Goal: Answer question/provide support

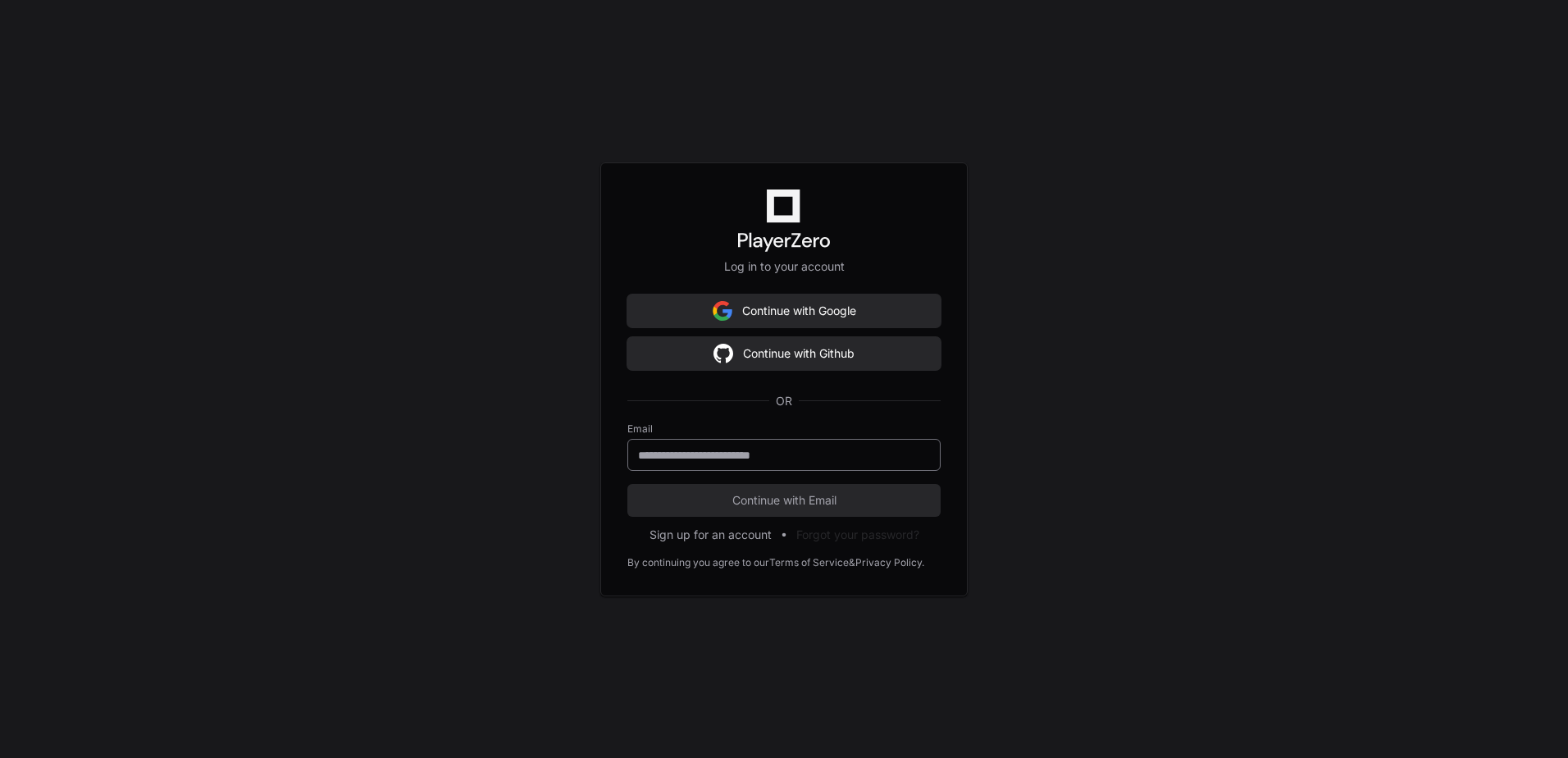
click at [694, 445] on div at bounding box center [784, 455] width 314 height 32
type input "**********"
click at [627, 484] on button "Continue with Email" at bounding box center [784, 500] width 314 height 33
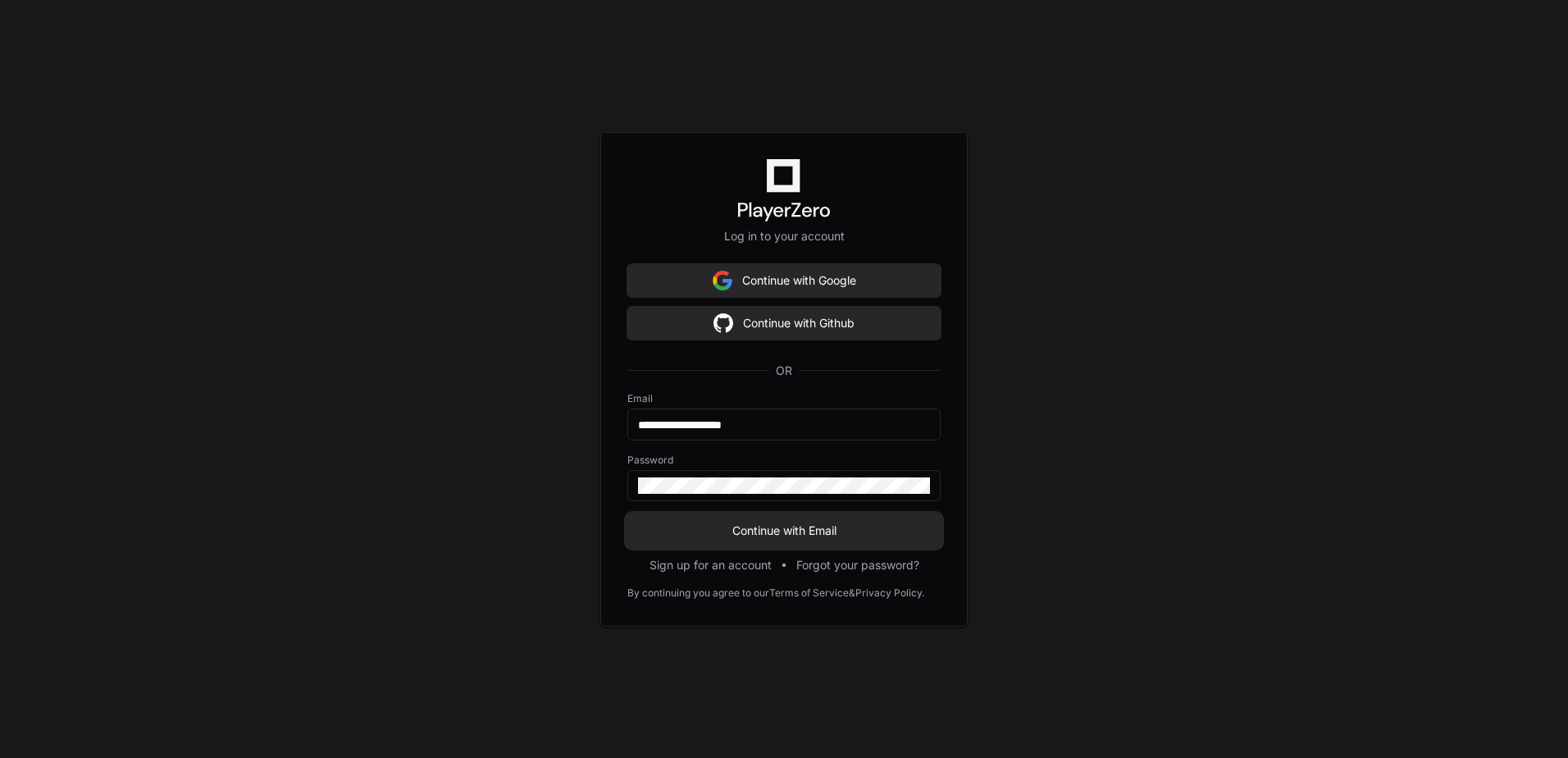
click at [793, 533] on span "Continue with Email" at bounding box center [784, 531] width 314 height 17
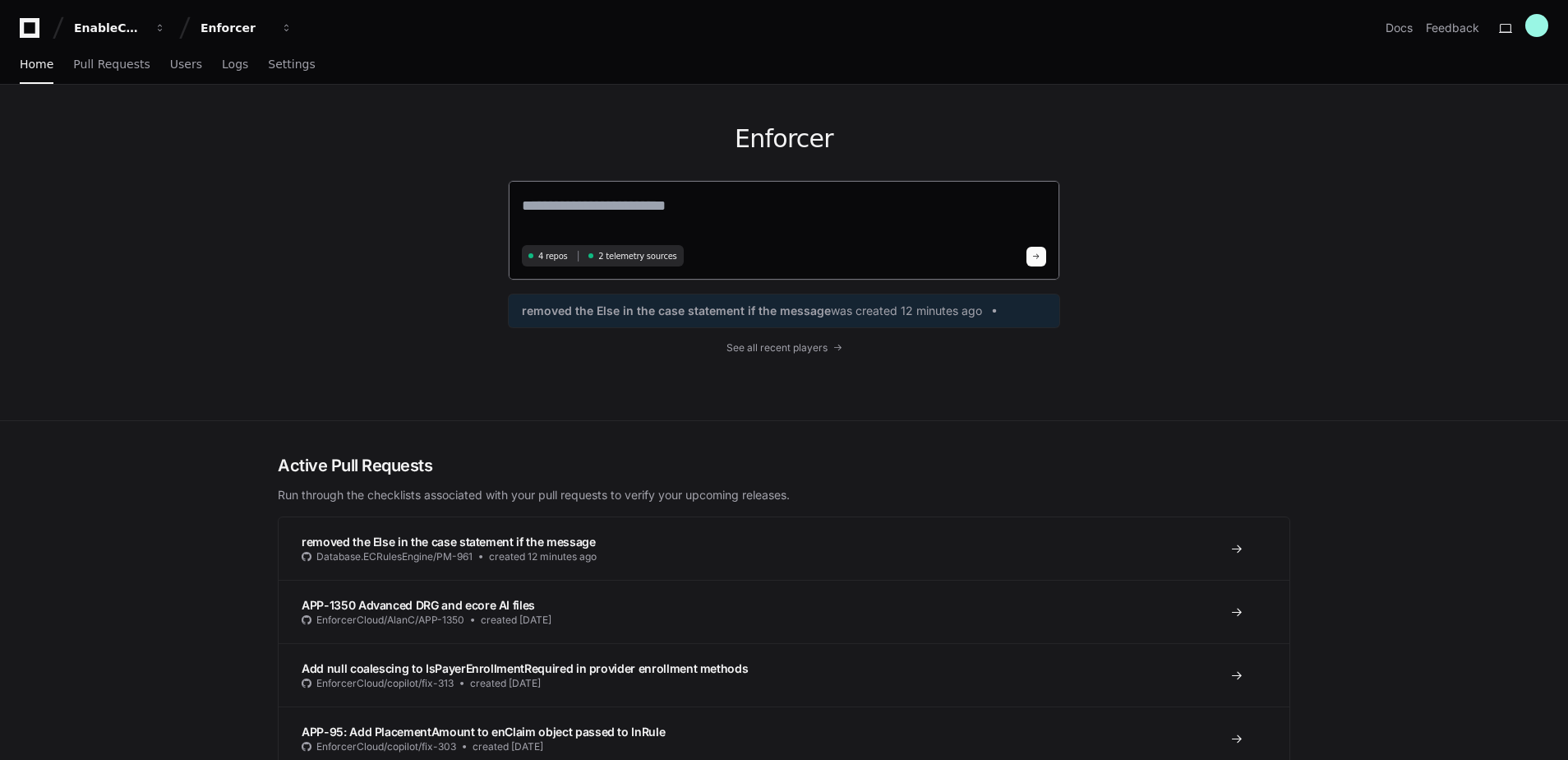
click at [549, 204] on textarea at bounding box center [783, 217] width 524 height 46
paste textarea "********"
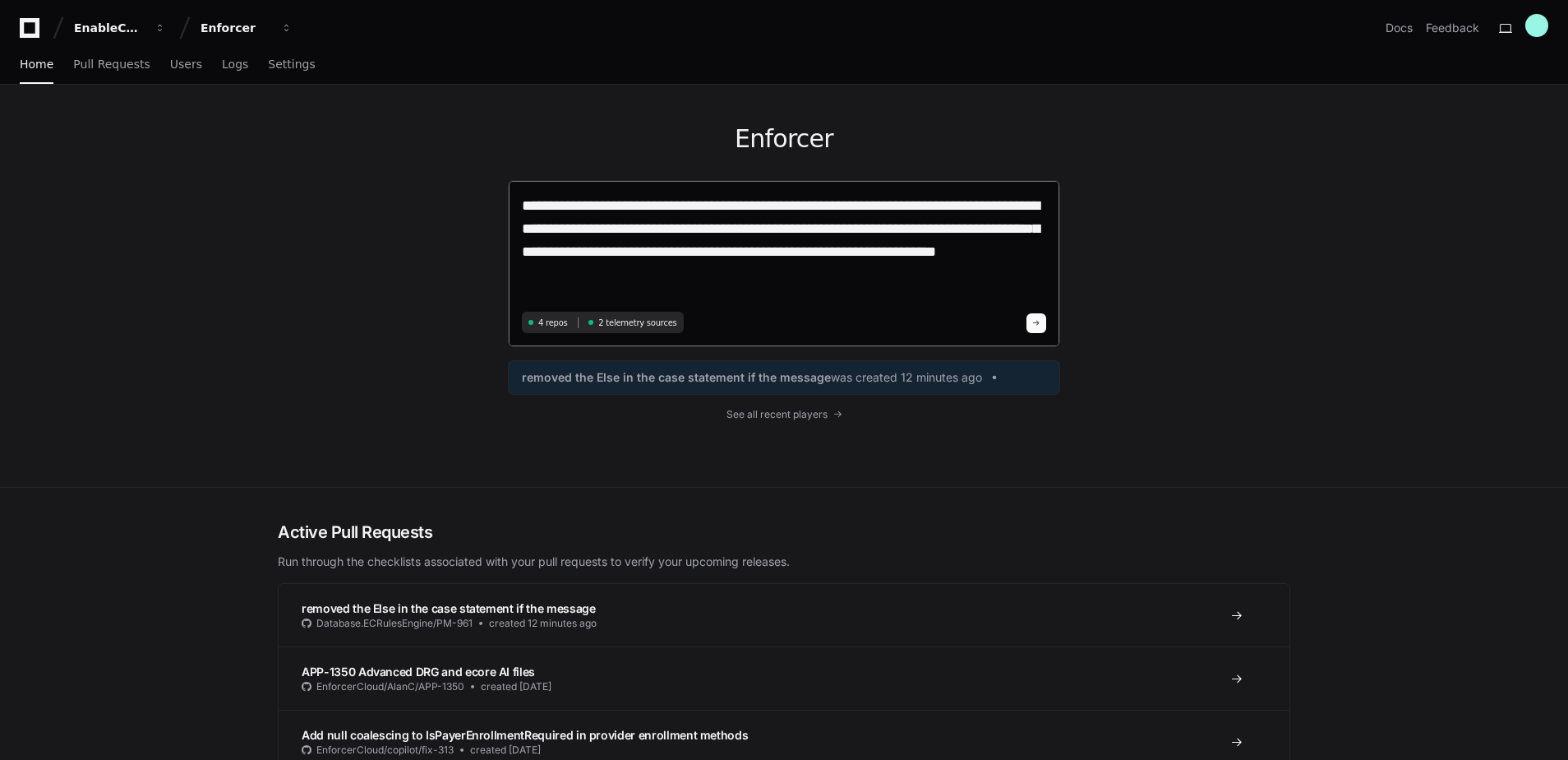
type textarea "**********"
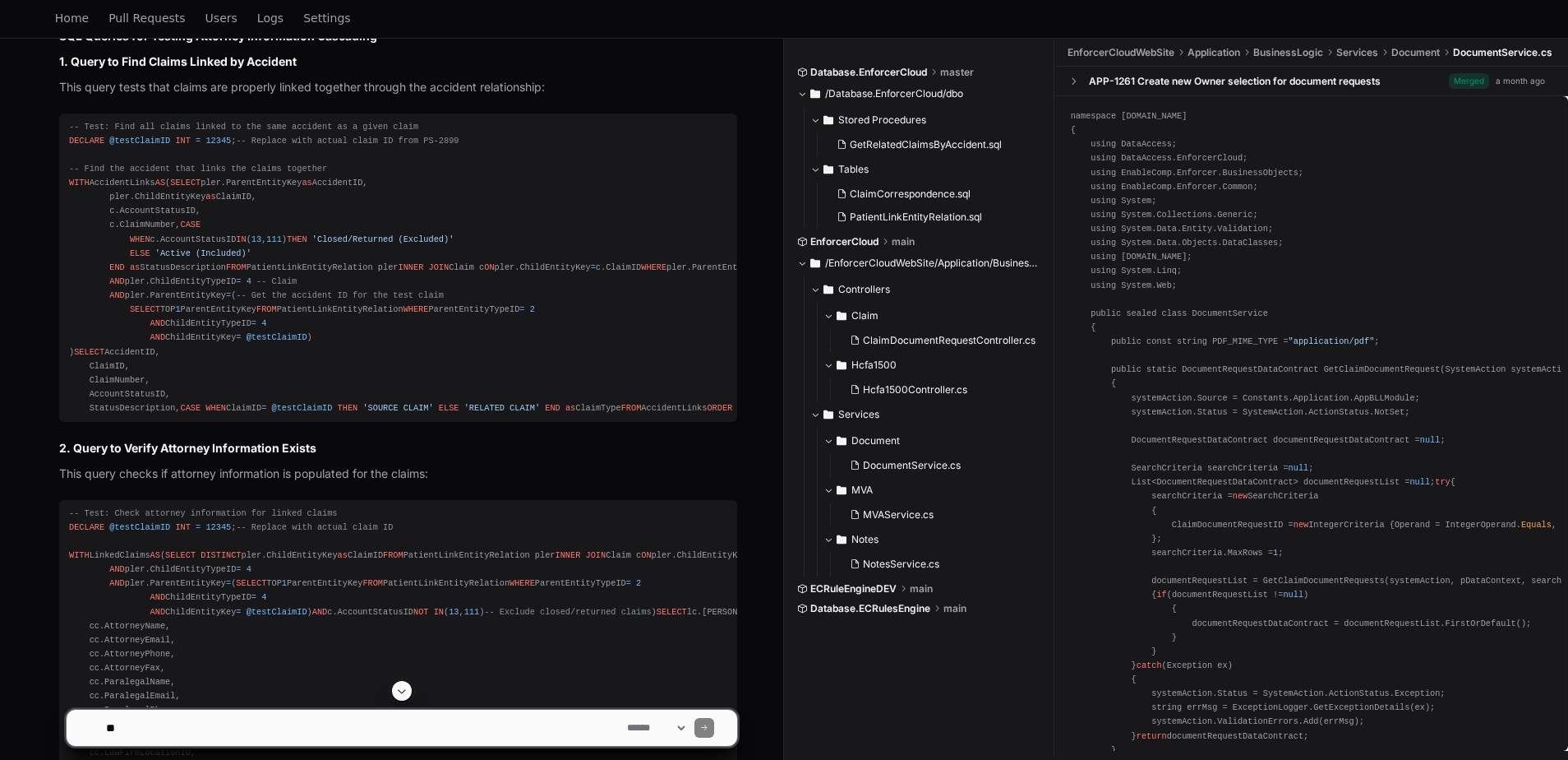
scroll to position [1254, 0]
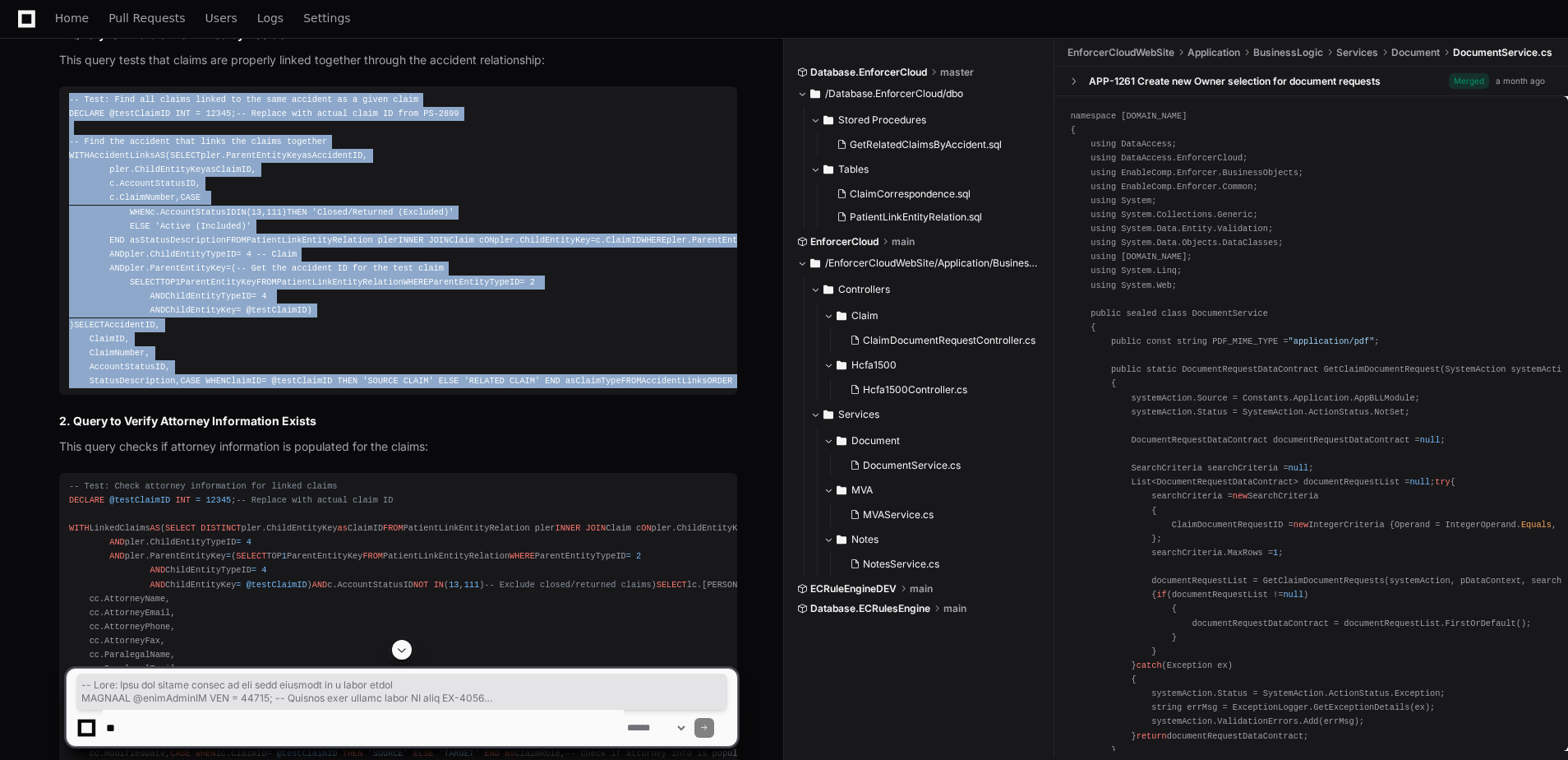
drag, startPoint x: 229, startPoint y: 614, endPoint x: 62, endPoint y: 118, distance: 523.4
click at [62, 118] on pre "-- Test: Find all claims linked to the same accident as a given claim DECLARE @…" at bounding box center [398, 240] width 678 height 309
copy div "-- Test: Find all claims linked to the same accident as a given claim DECLARE @…"
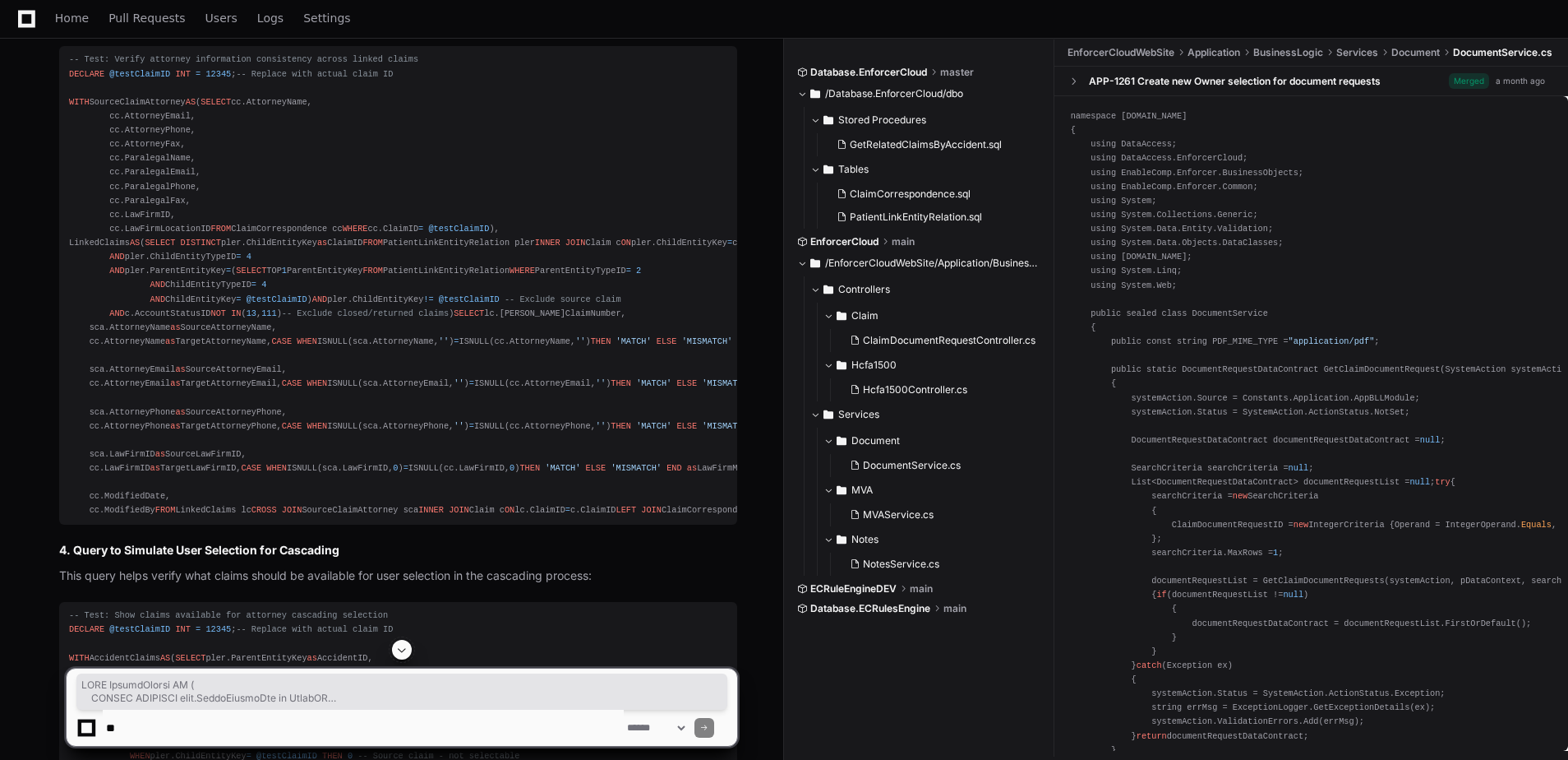
scroll to position [2158, 0]
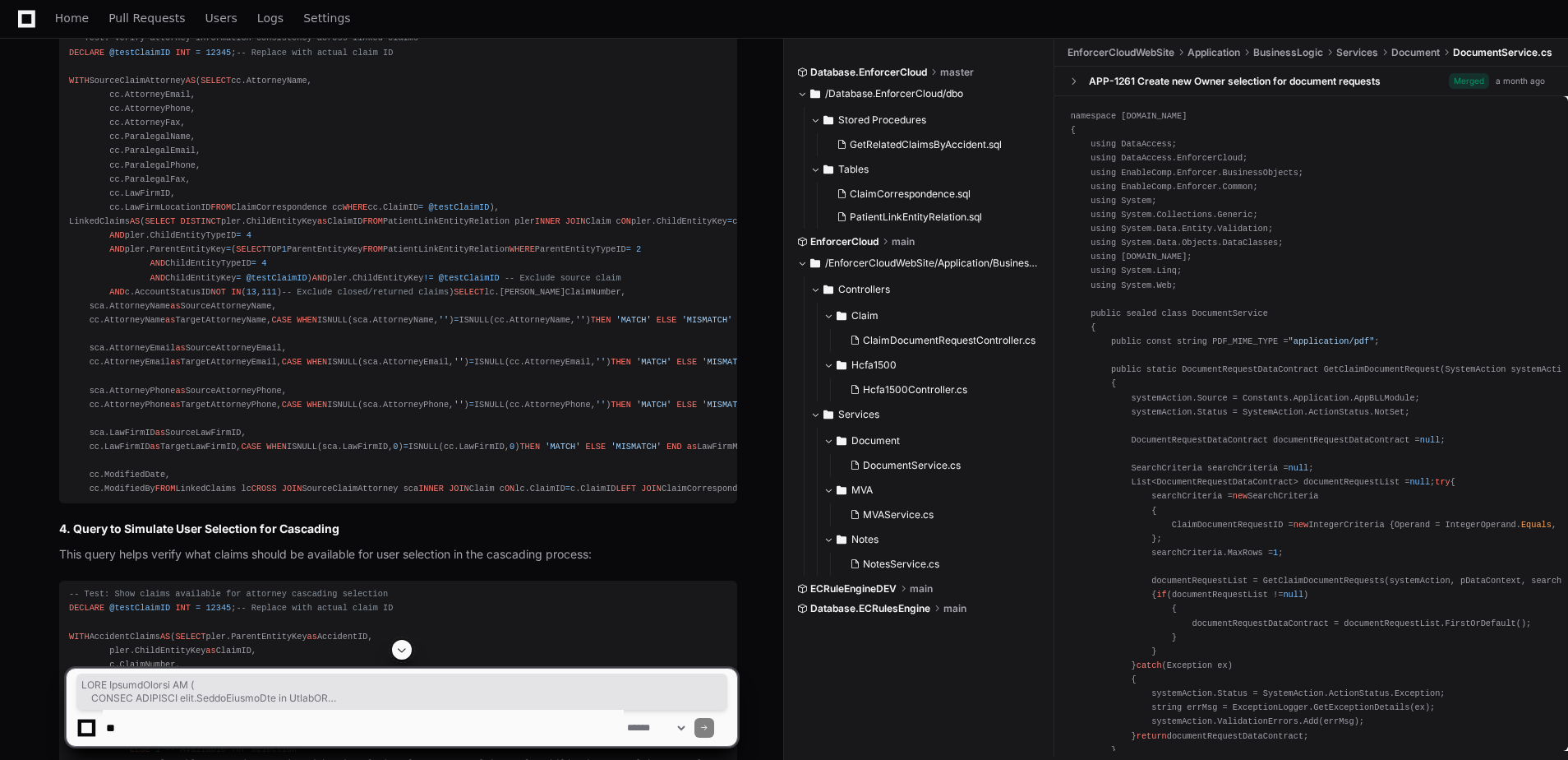
drag, startPoint x: 69, startPoint y: 182, endPoint x: 353, endPoint y: 439, distance: 383.0
copy div "WITH LinkedClaims AS ( SELECT DISTINCT pler.ChildEntityKey as ClaimID FROM Pati…"
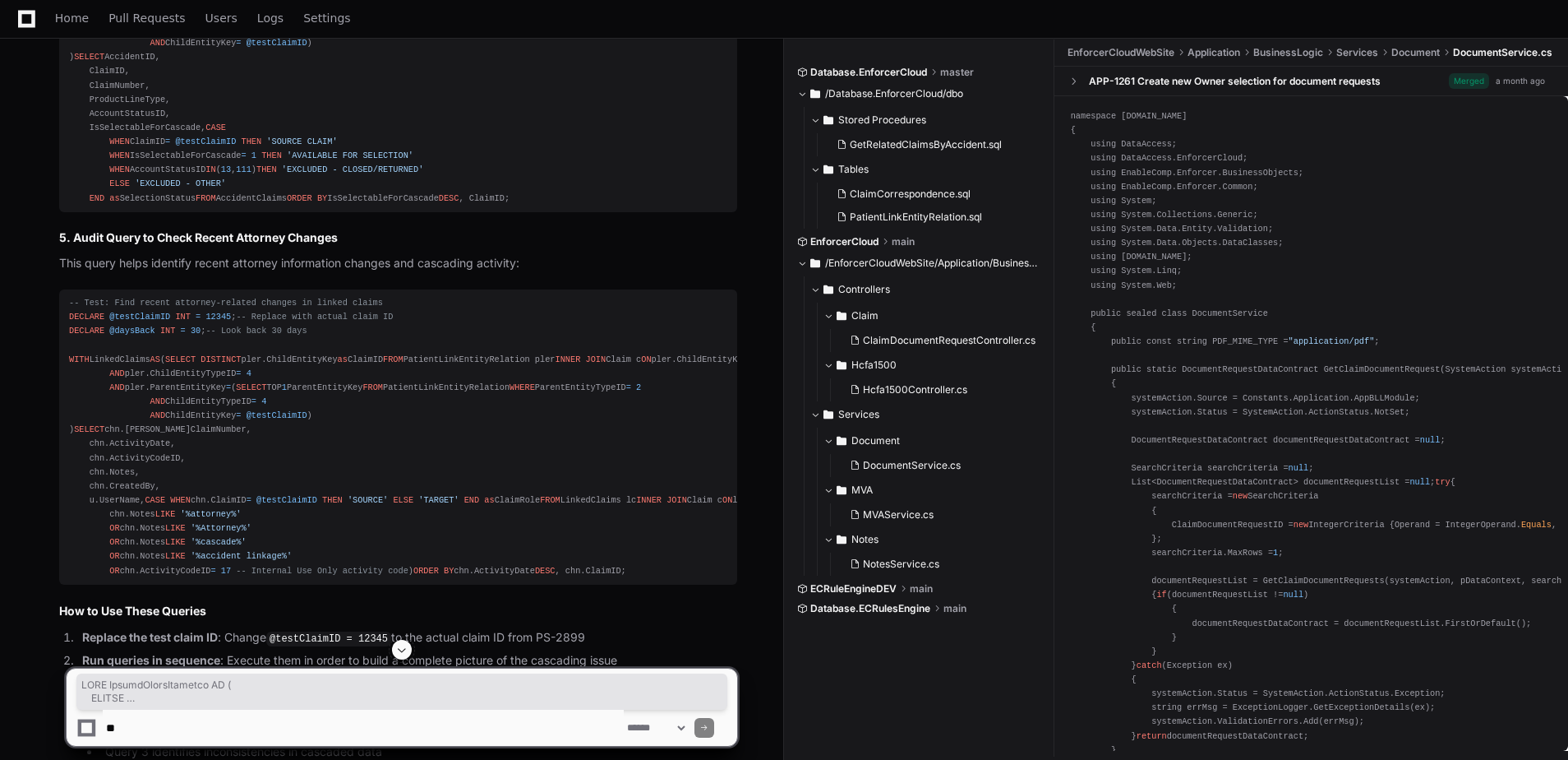
scroll to position [2980, 0]
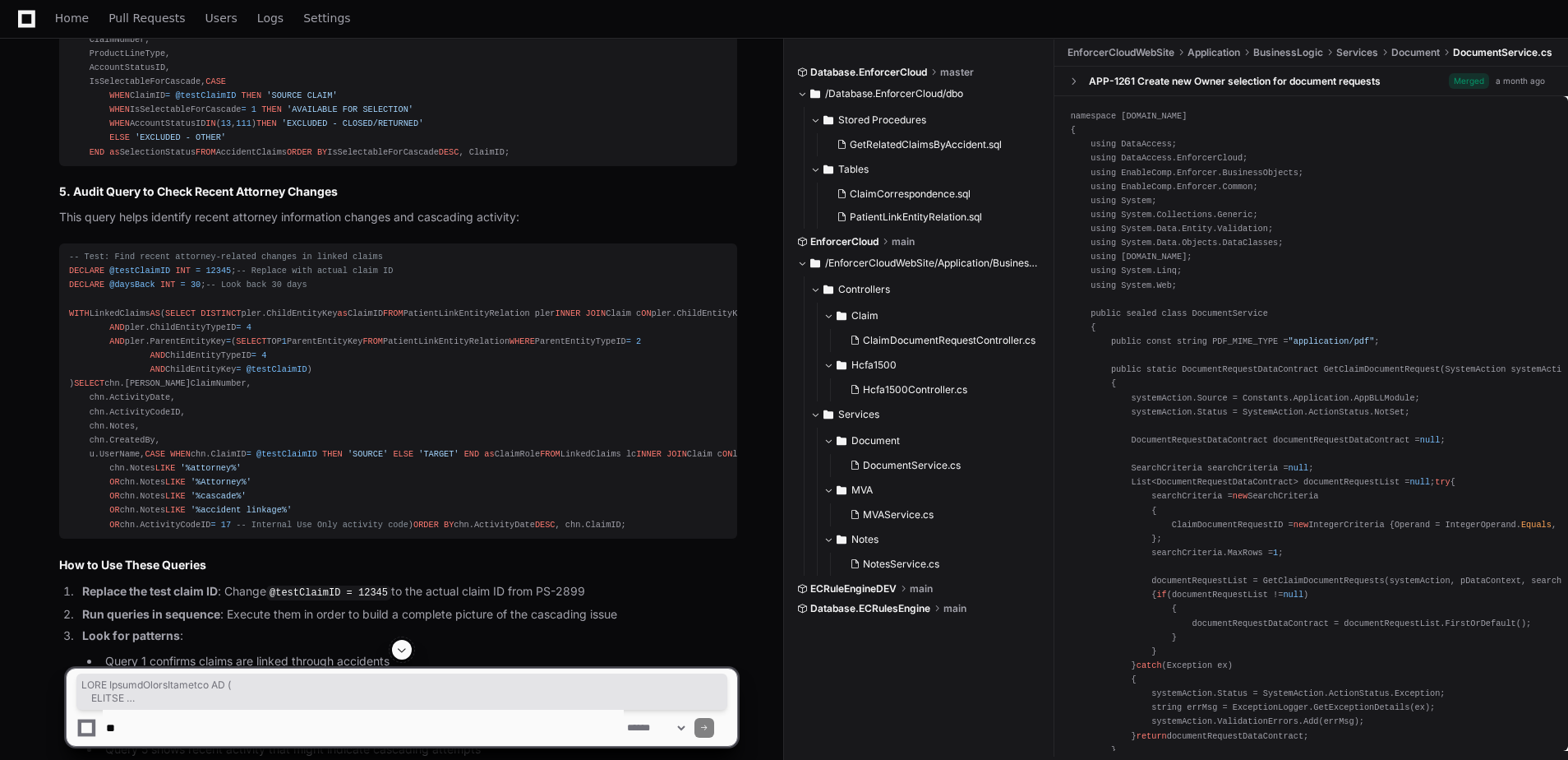
drag, startPoint x: 68, startPoint y: 251, endPoint x: 296, endPoint y: 538, distance: 366.5
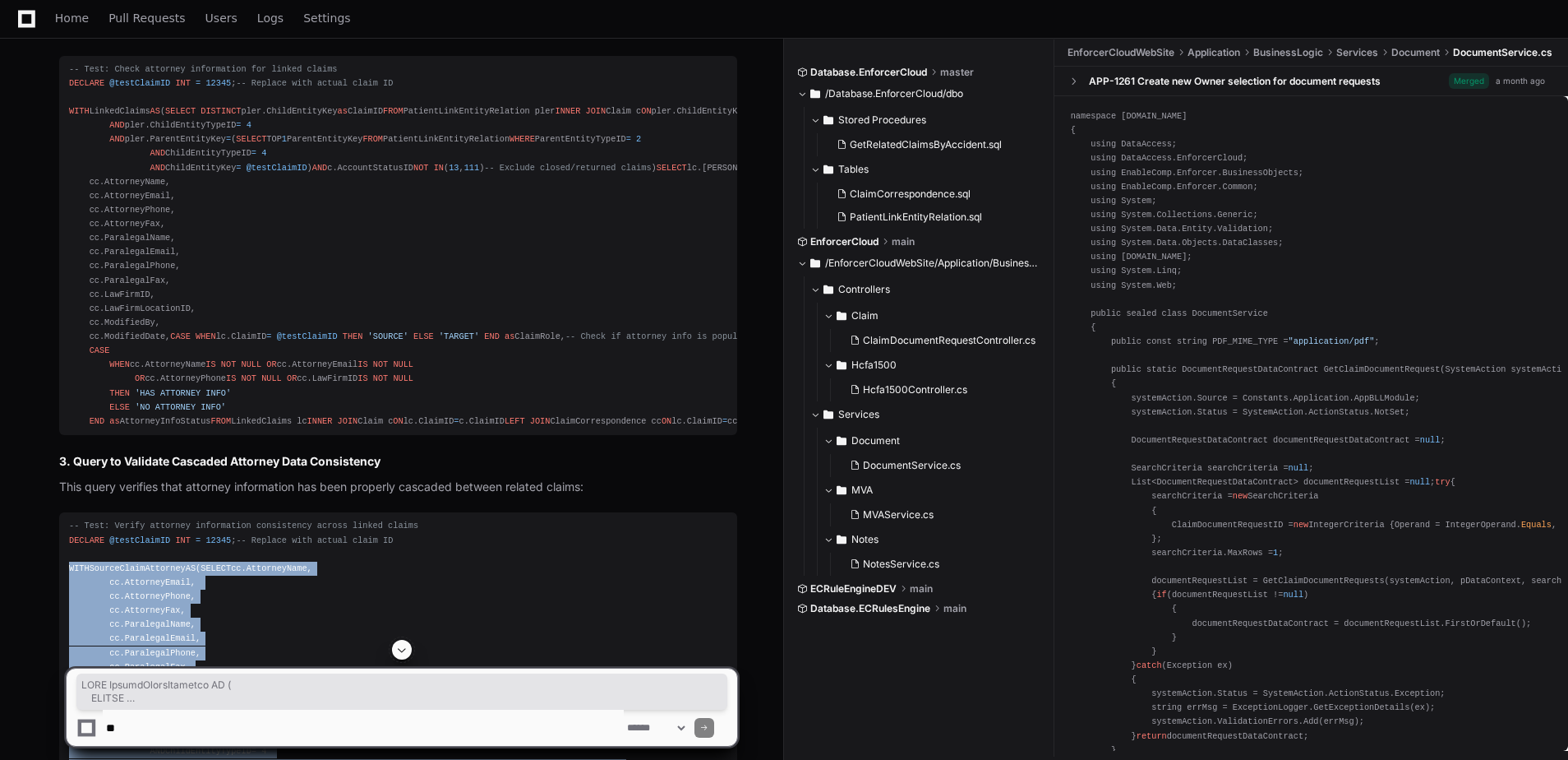
scroll to position [1664, 0]
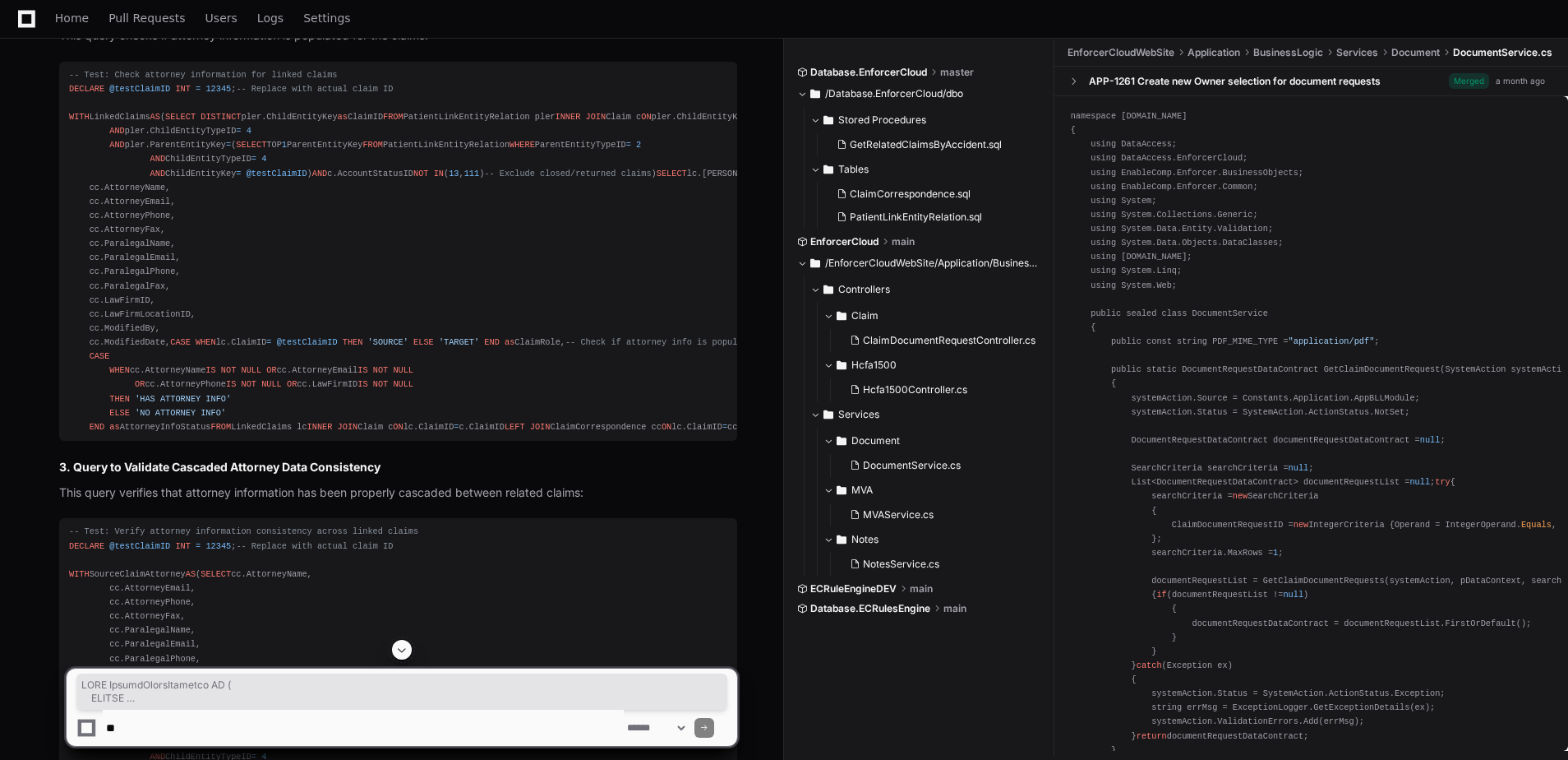
click at [178, 80] on span "-- Test: Check attorney information for linked claims" at bounding box center [204, 74] width 268 height 10
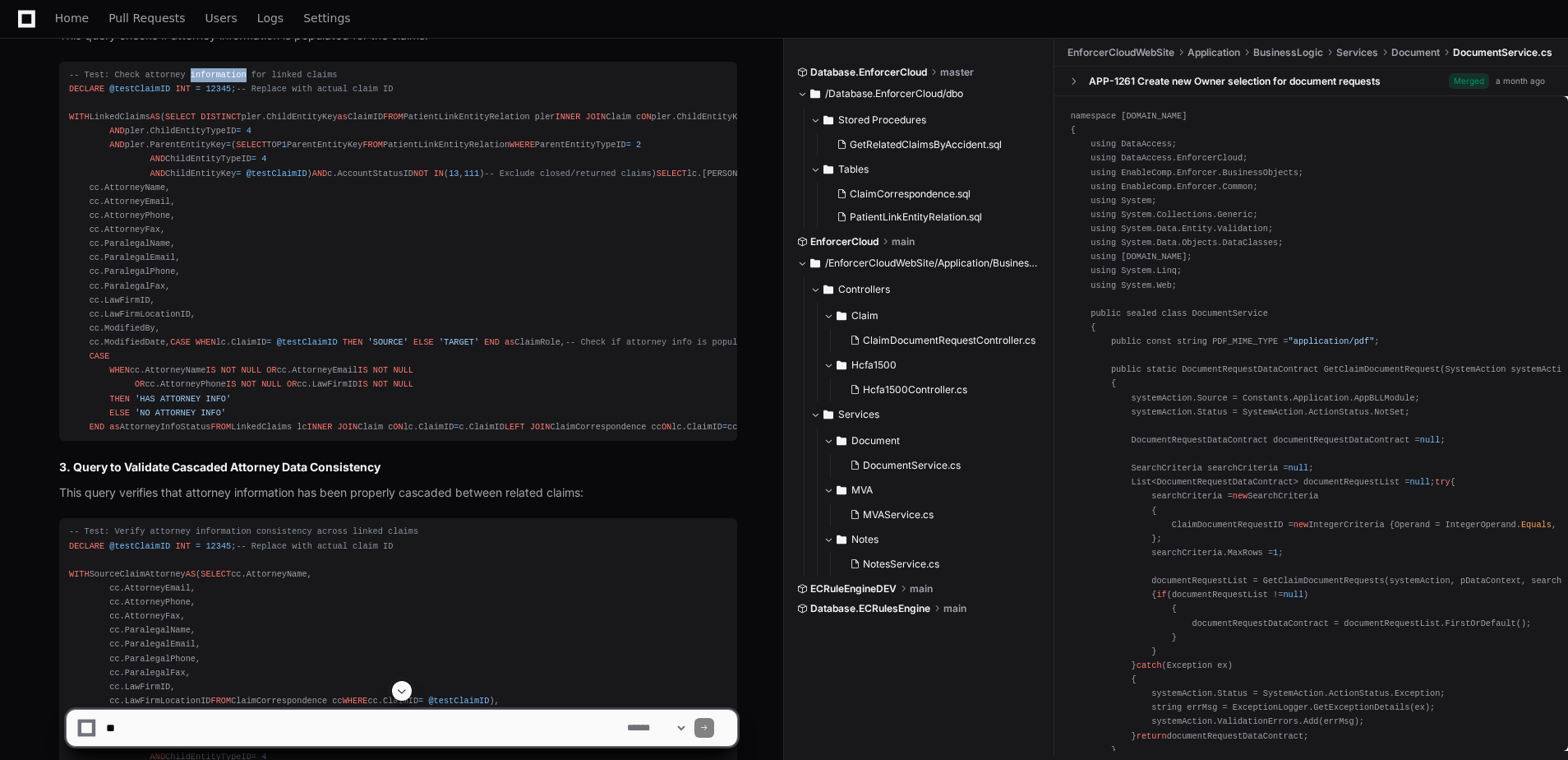
click at [178, 80] on span "-- Test: Check attorney information for linked claims" at bounding box center [204, 74] width 268 height 10
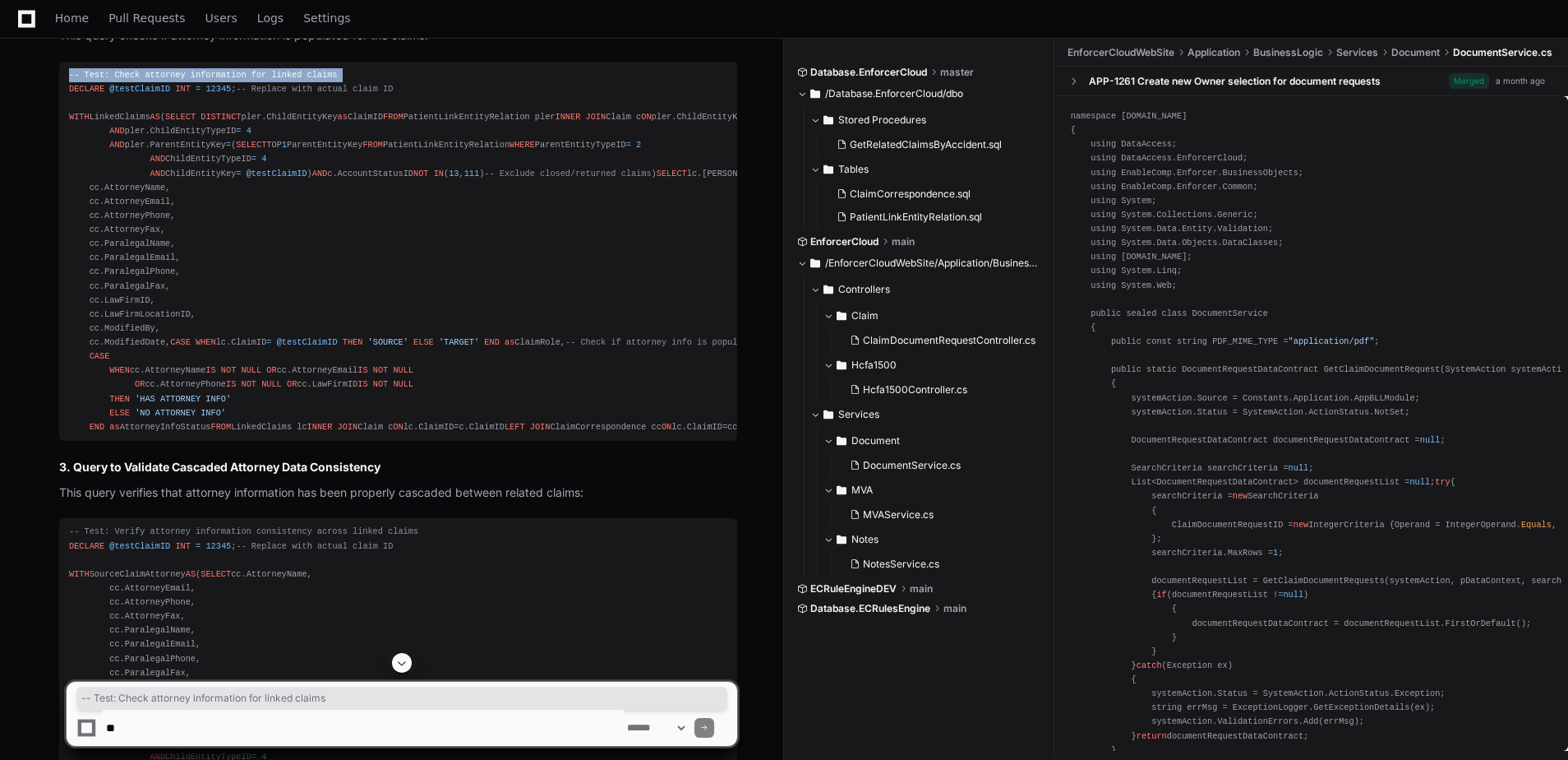
click at [178, 80] on span "-- Test: Check attorney information for linked claims" at bounding box center [204, 74] width 268 height 10
copy div "-- Test: Check attorney information for linked claims"
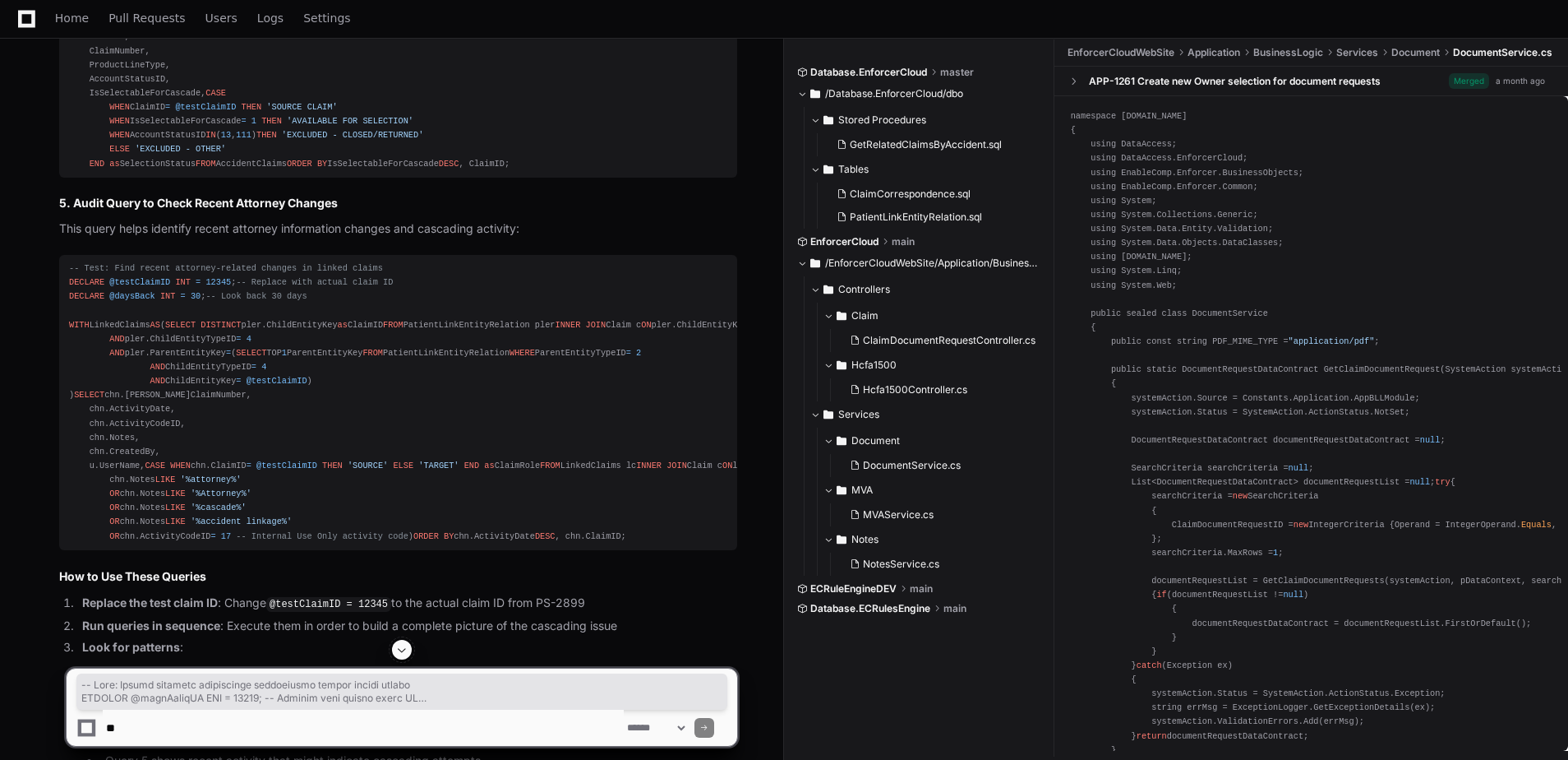
scroll to position [2980, 0]
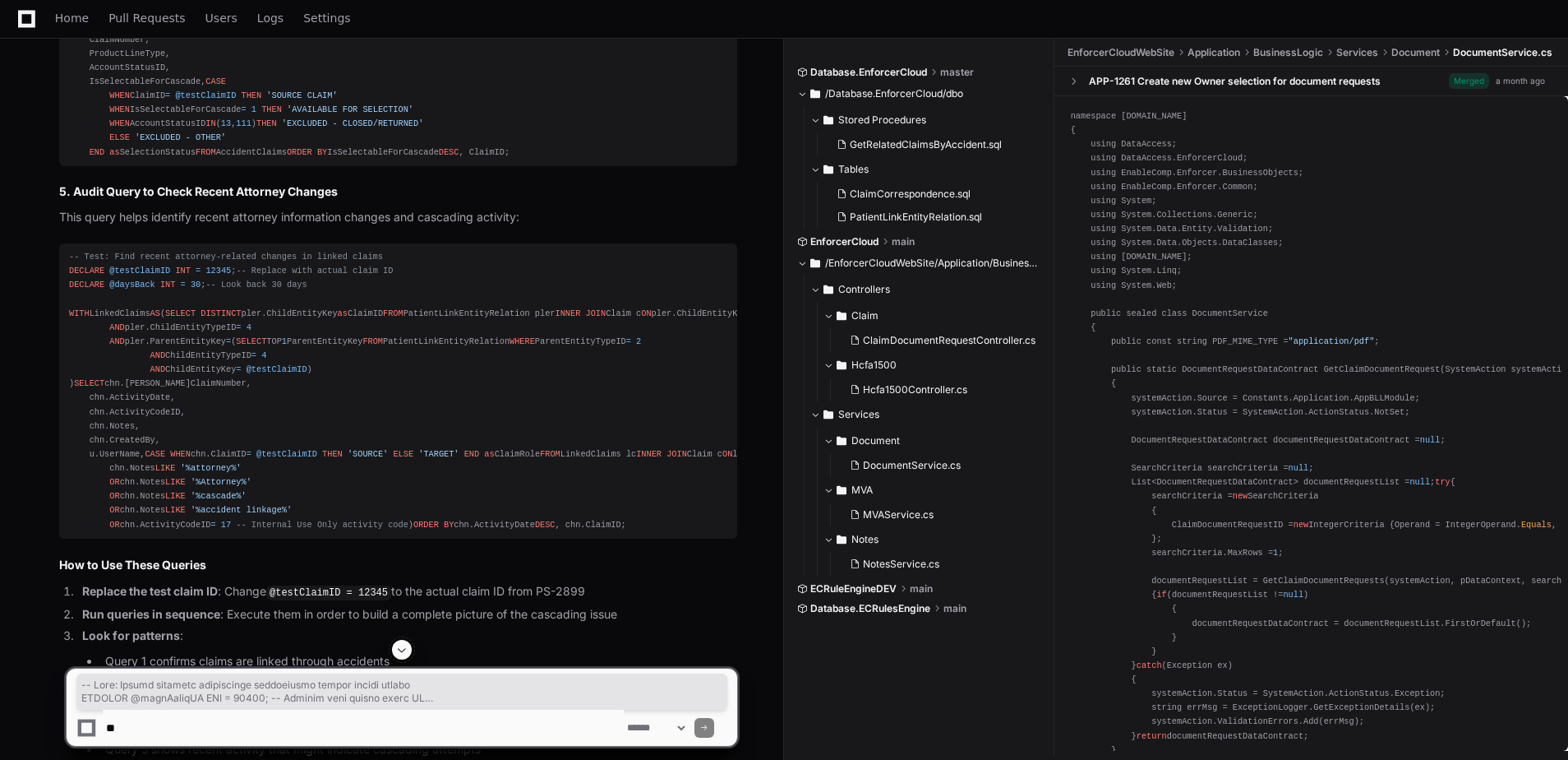
drag, startPoint x: 67, startPoint y: 368, endPoint x: 288, endPoint y: 540, distance: 280.0
copy div "-- Test: Verify attorney information consistency across linked claims DECLARE @…"
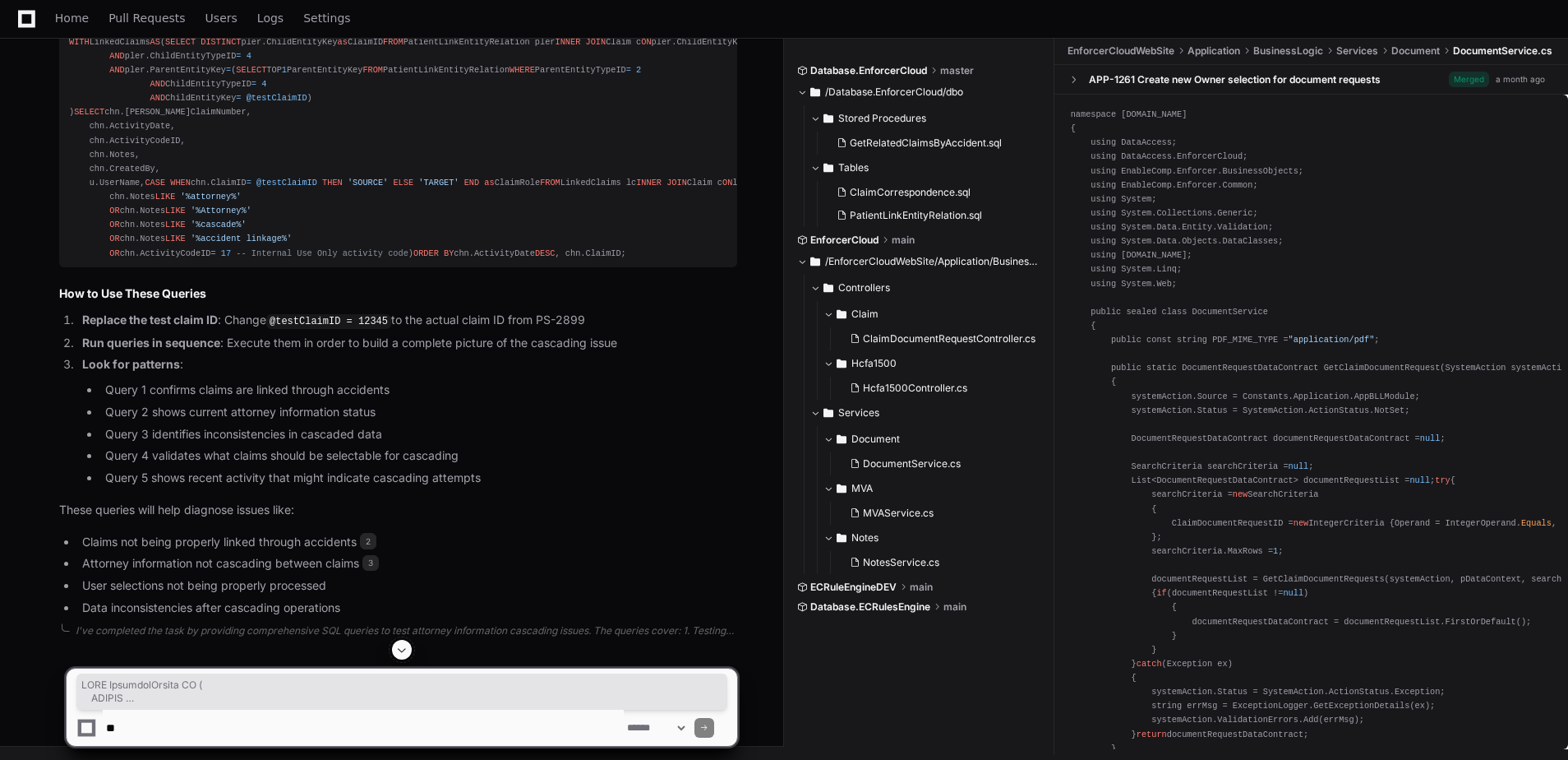
scroll to position [3719, 0]
drag, startPoint x: 67, startPoint y: 360, endPoint x: 347, endPoint y: 518, distance: 321.5
copy div "WITH AccidentClaims AS ( SELECT pler.ParentEntityKey as AccidentID, pler.ChildE…"
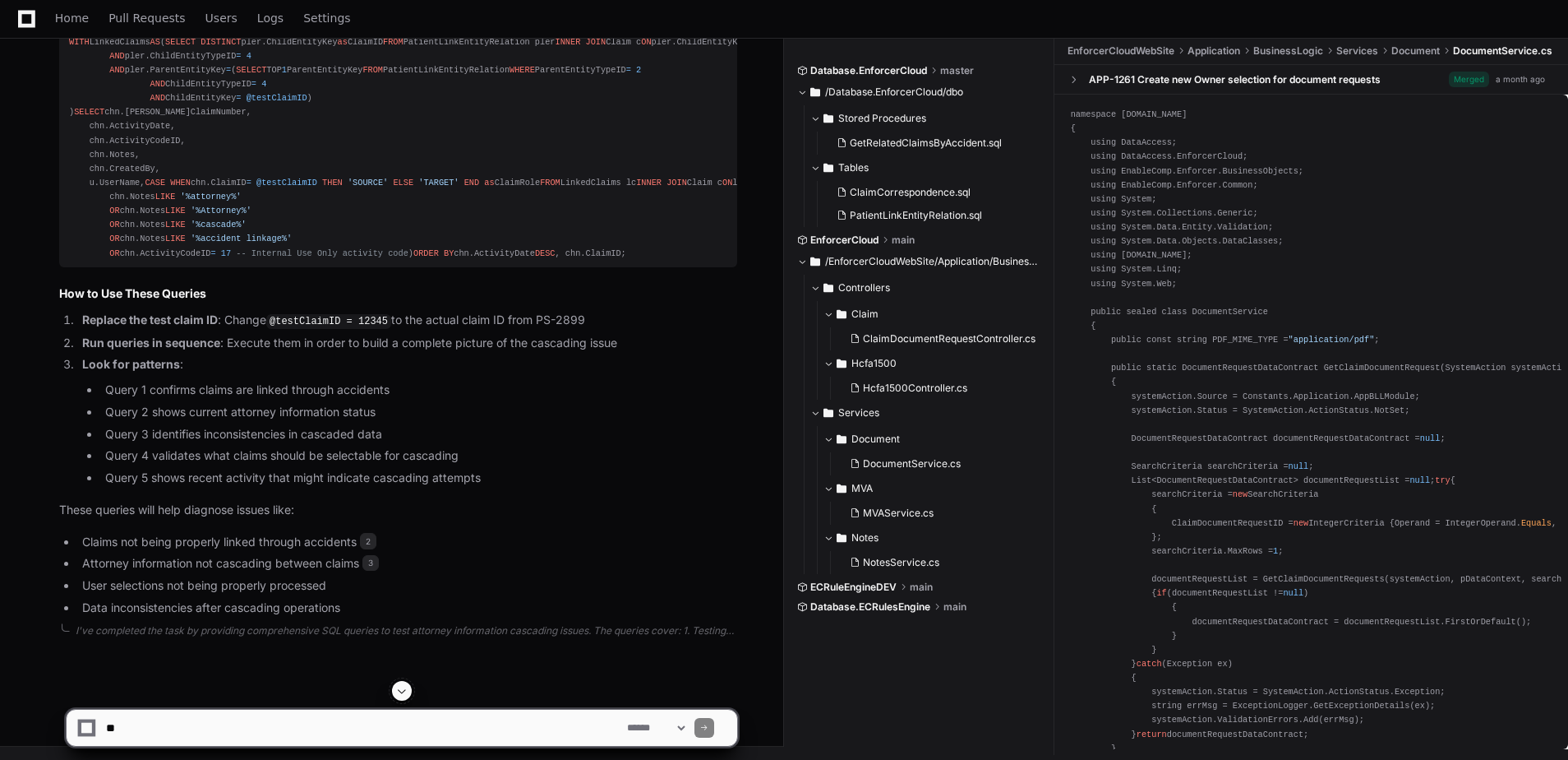
scroll to position [3473, 0]
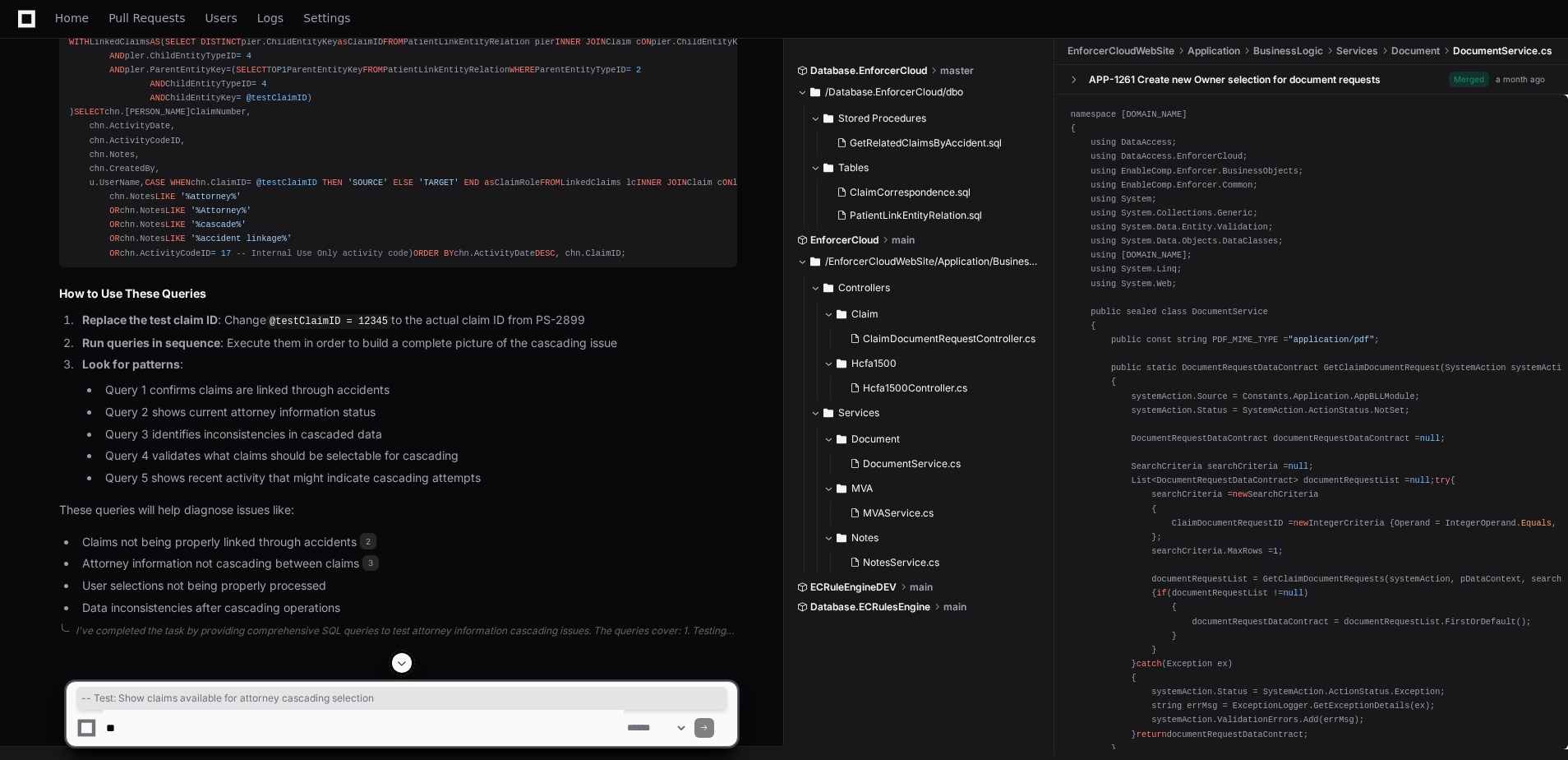
copy div "-- Test: Show claims available for attorney cascading selection"
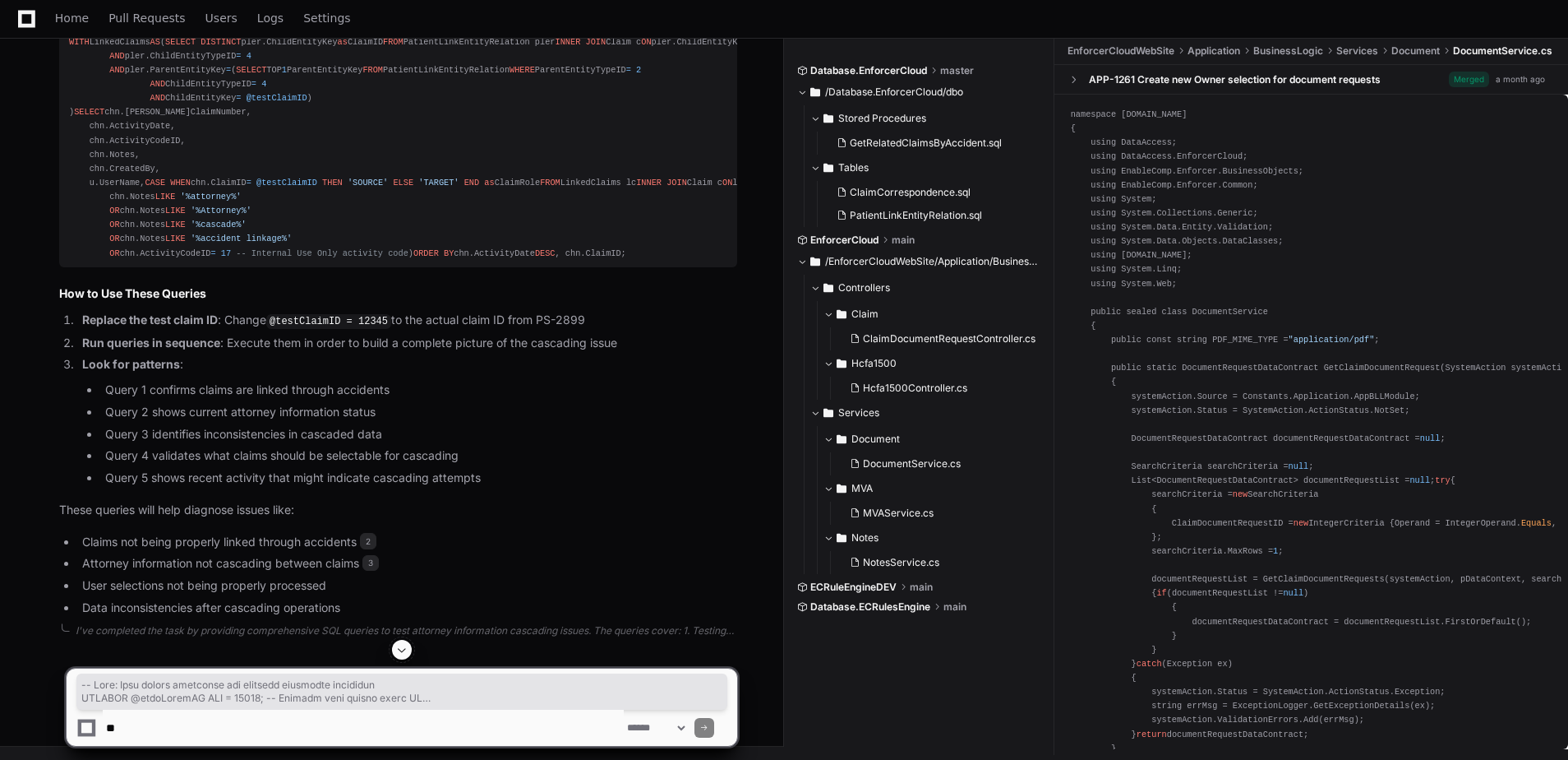
scroll to position [3802, 0]
drag, startPoint x: 69, startPoint y: 155, endPoint x: 327, endPoint y: 434, distance: 380.0
copy div "-- Test: Show claims available for attorney cascading selection DECLARE @testCl…"
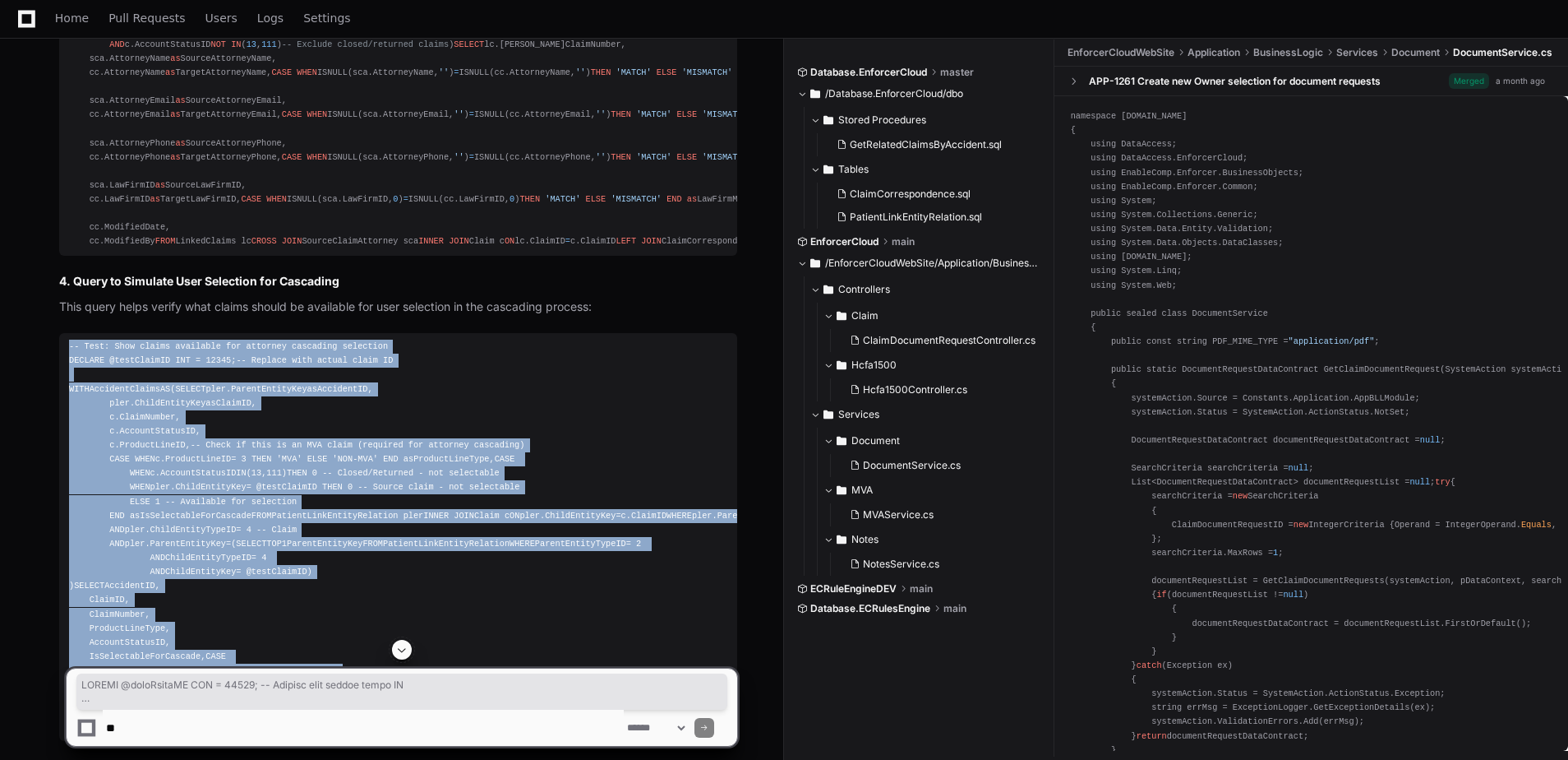
scroll to position [2405, 0]
drag, startPoint x: 180, startPoint y: 462, endPoint x: 63, endPoint y: 293, distance: 205.5
click at [63, 255] on pre "-- Test: Verify attorney information consistency across linked claims DECLARE @…" at bounding box center [398, 16] width 678 height 478
copy div "-- Test: Verify attorney information consistency across linked claims DECLARE @…"
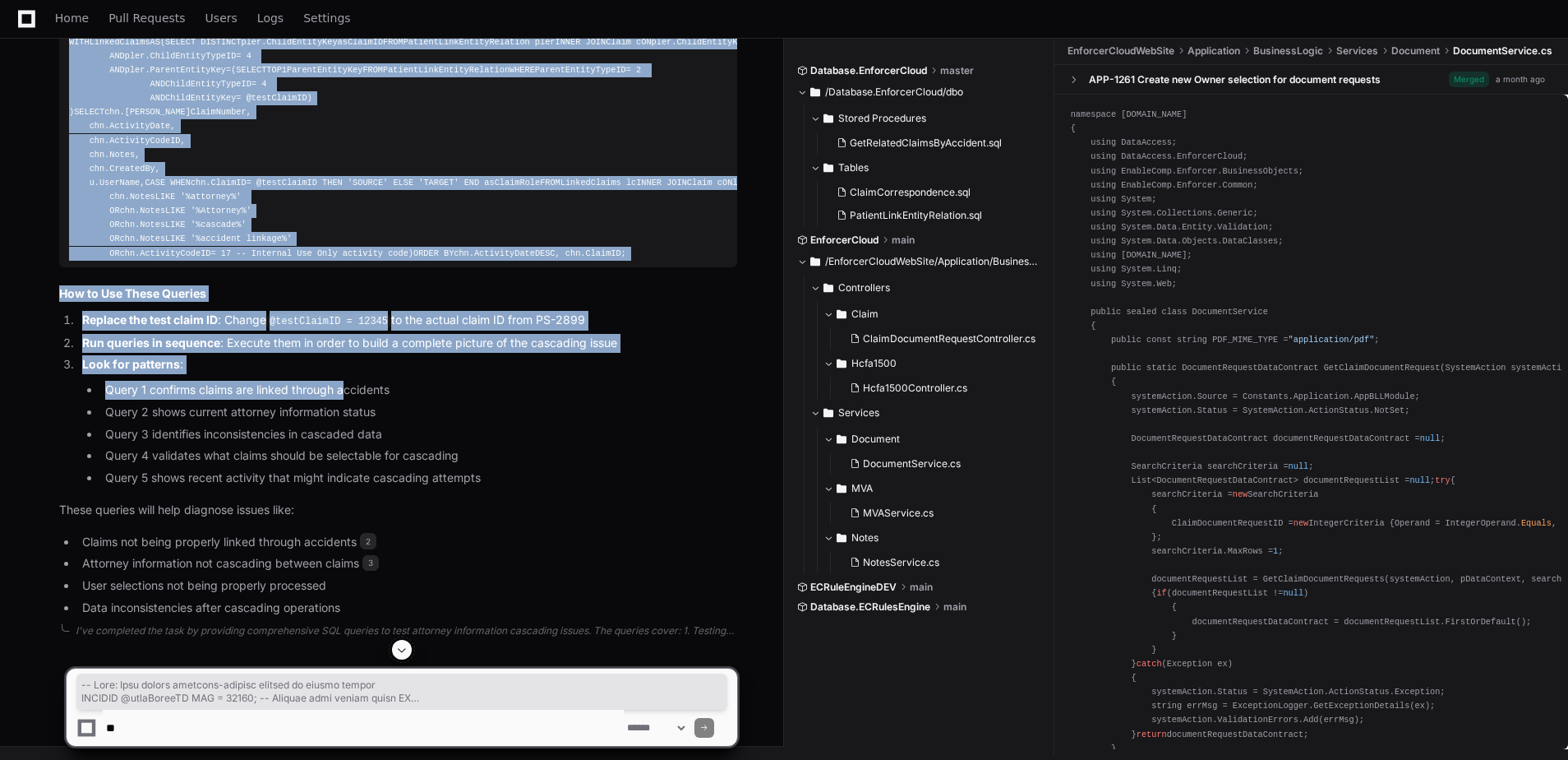
scroll to position [4541, 0]
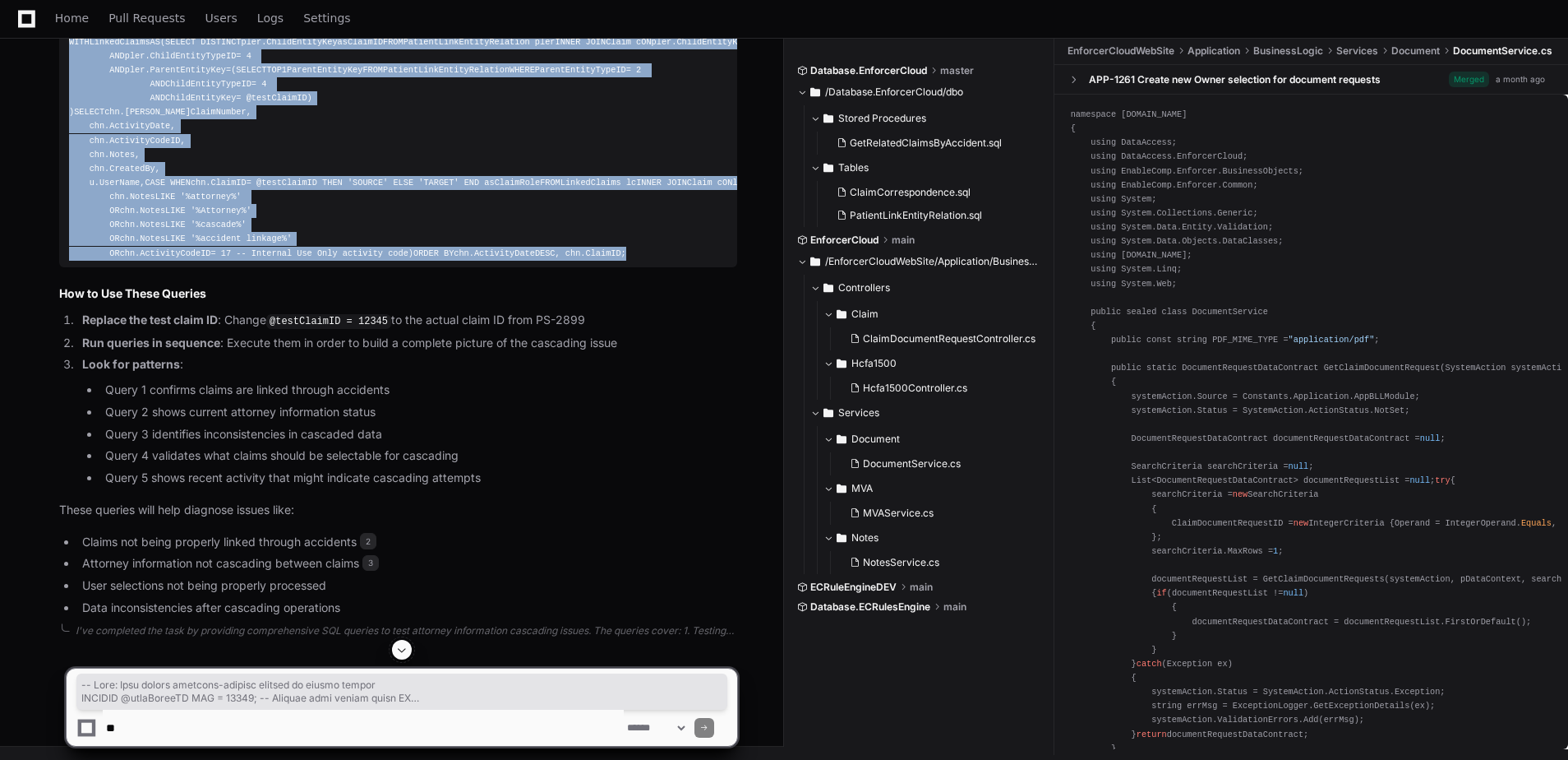
drag, startPoint x: 68, startPoint y: 126, endPoint x: 341, endPoint y: 345, distance: 350.0
click at [341, 267] on pre "-- Test: Find recent attorney-related changes in linked claims DECLARE @testCla…" at bounding box center [398, 119] width 678 height 296
copy div "-- Test: Find recent attorney-related changes in linked claims DECLARE @testCla…"
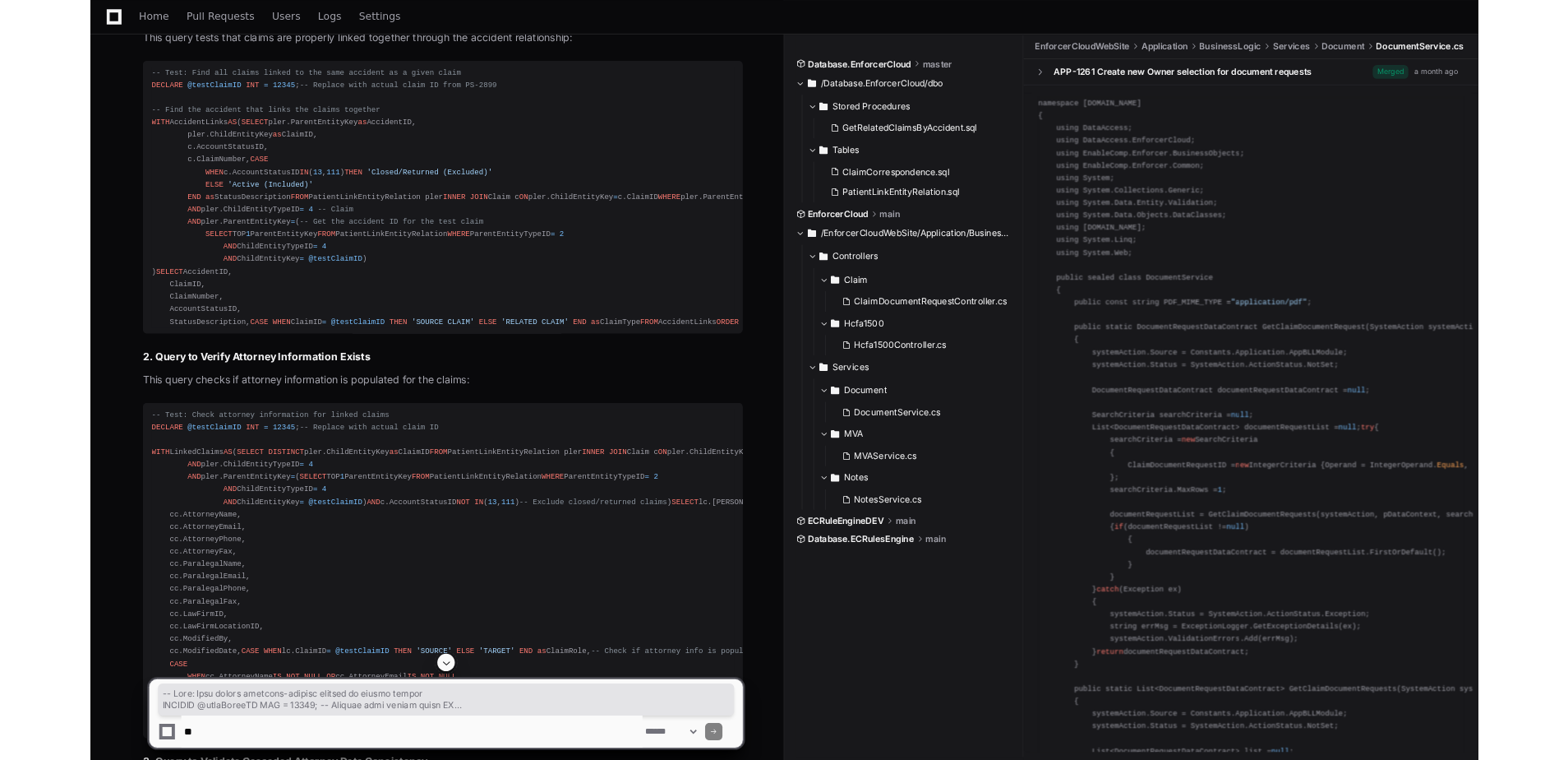
scroll to position [1248, 0]
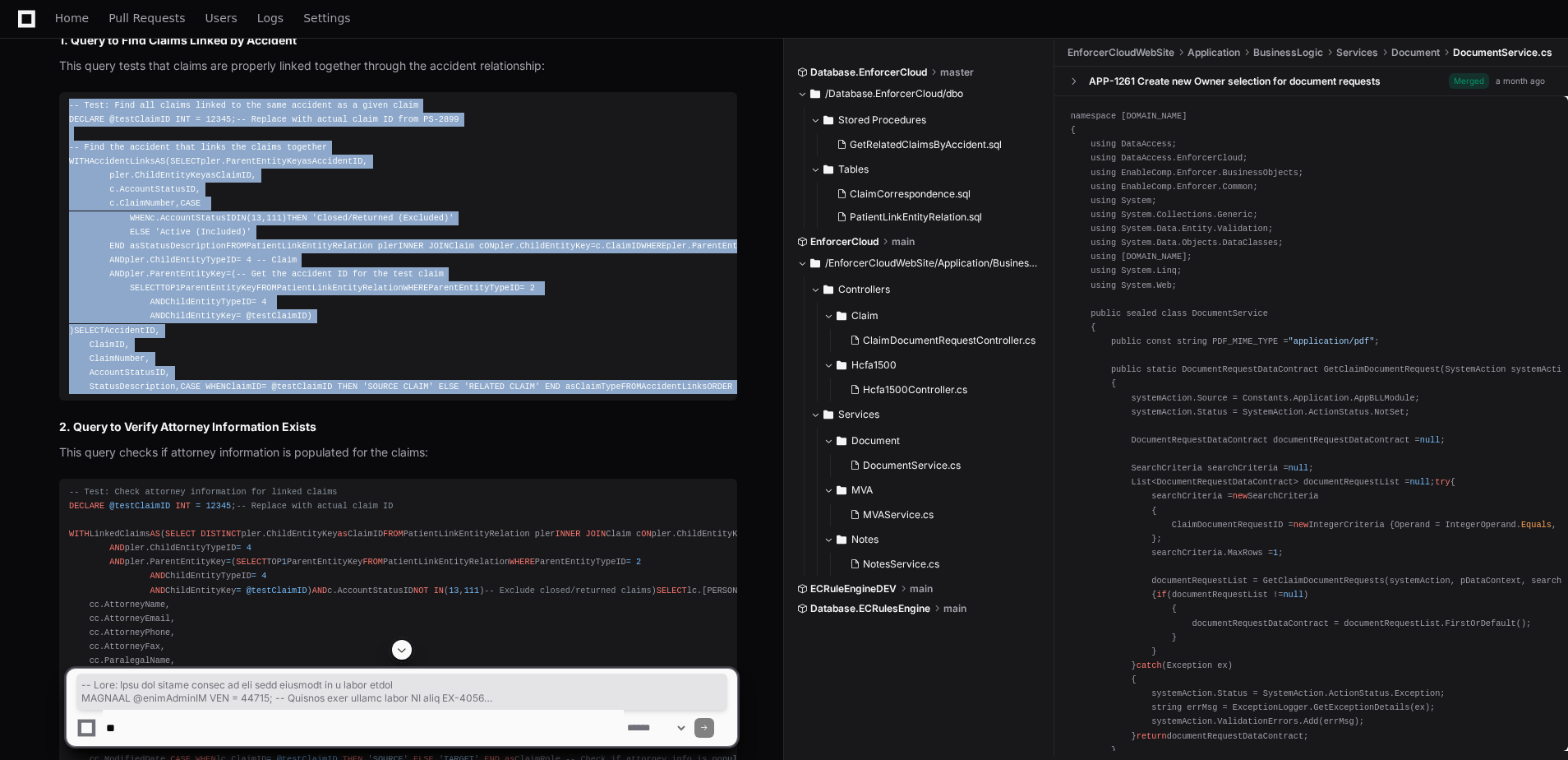
drag, startPoint x: 65, startPoint y: 123, endPoint x: 333, endPoint y: 623, distance: 567.3
click at [333, 402] on pre "-- Test: Find all claims linked to the same accident as a given claim DECLARE @…" at bounding box center [398, 246] width 678 height 309
copy div "-- Test: Find all claims linked to the same accident as a given claim DECLARE @…"
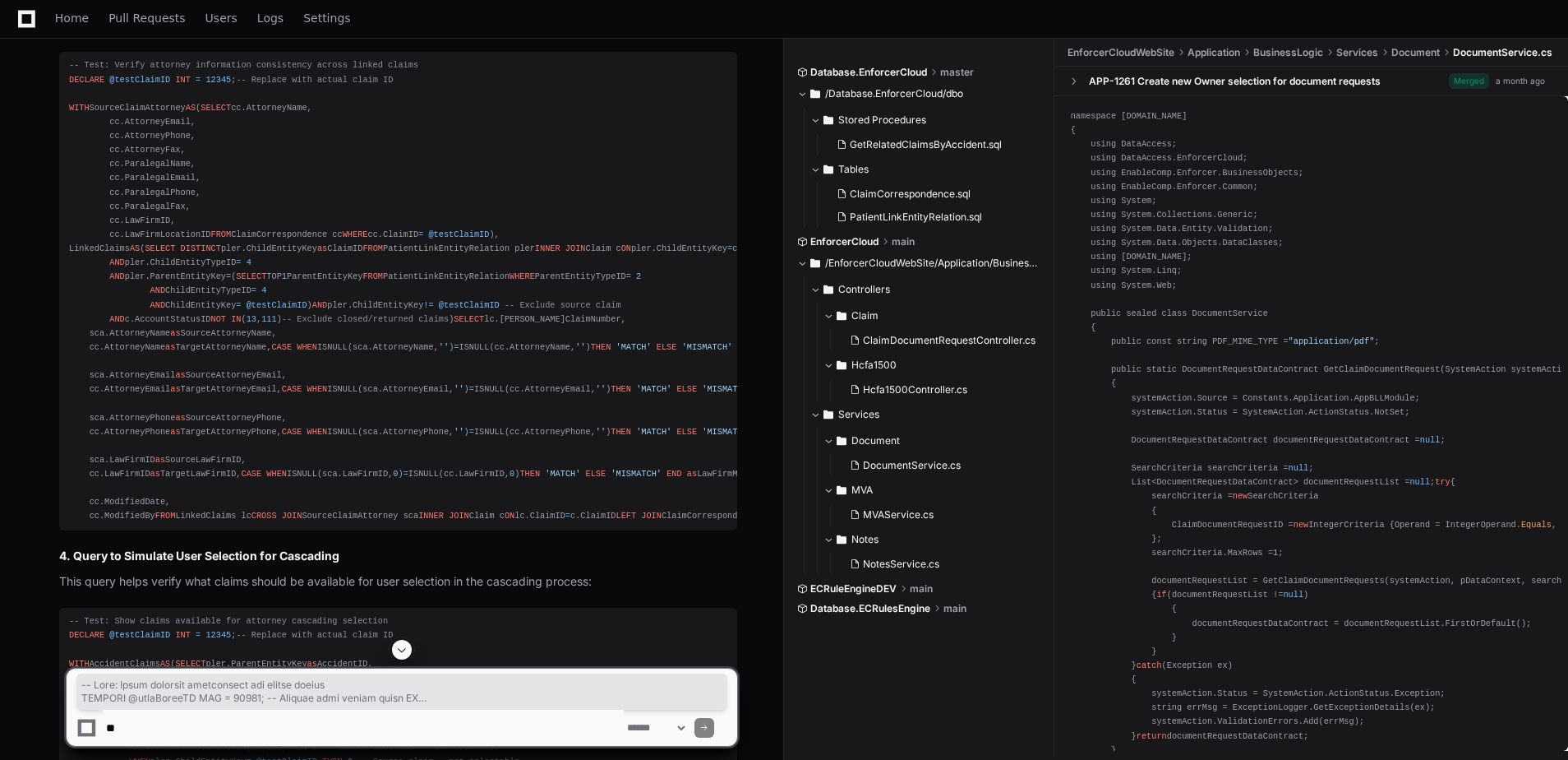
scroll to position [2152, 0]
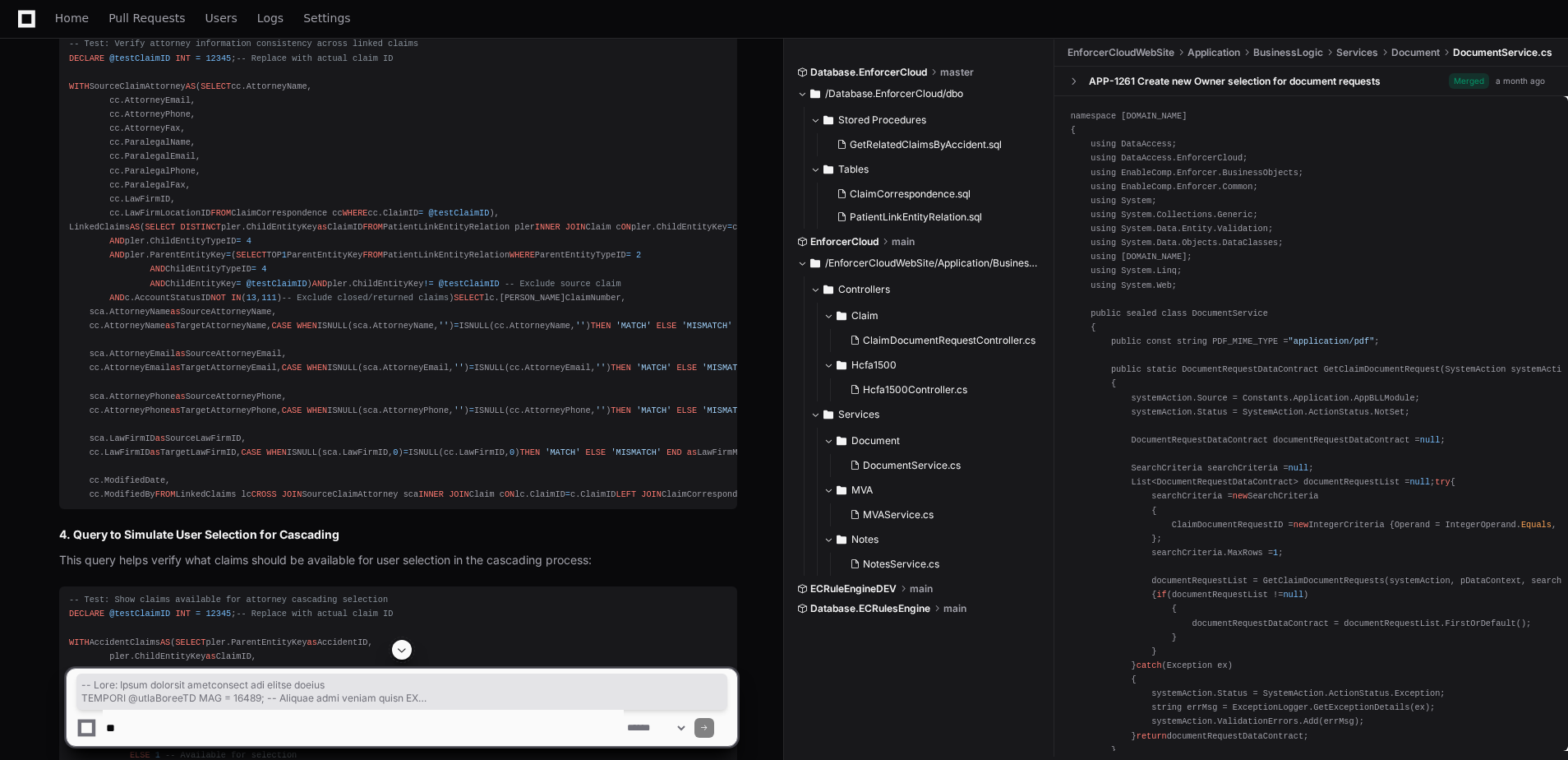
drag, startPoint x: 69, startPoint y: 224, endPoint x: 368, endPoint y: 436, distance: 366.5
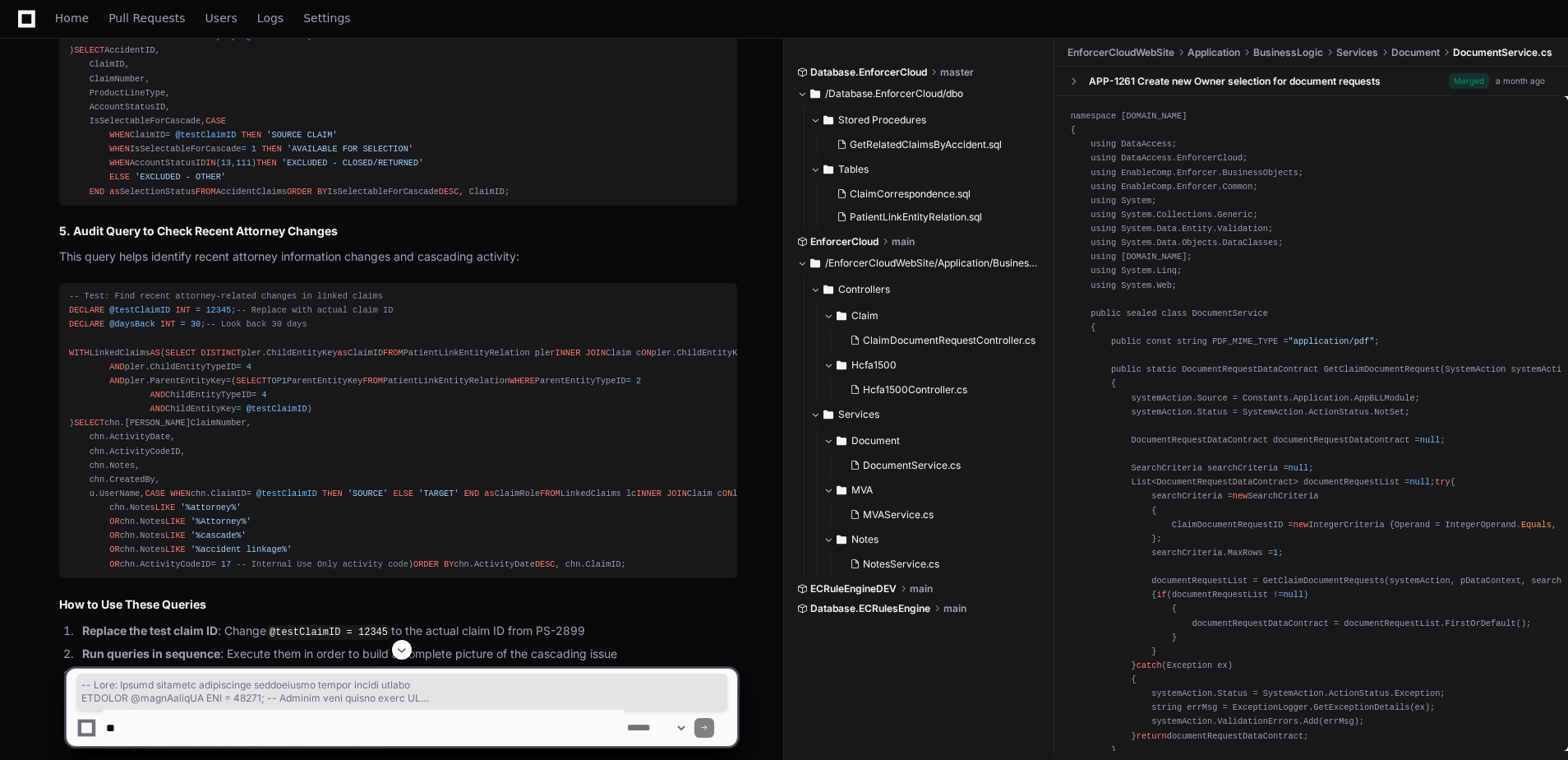
scroll to position [2974, 0]
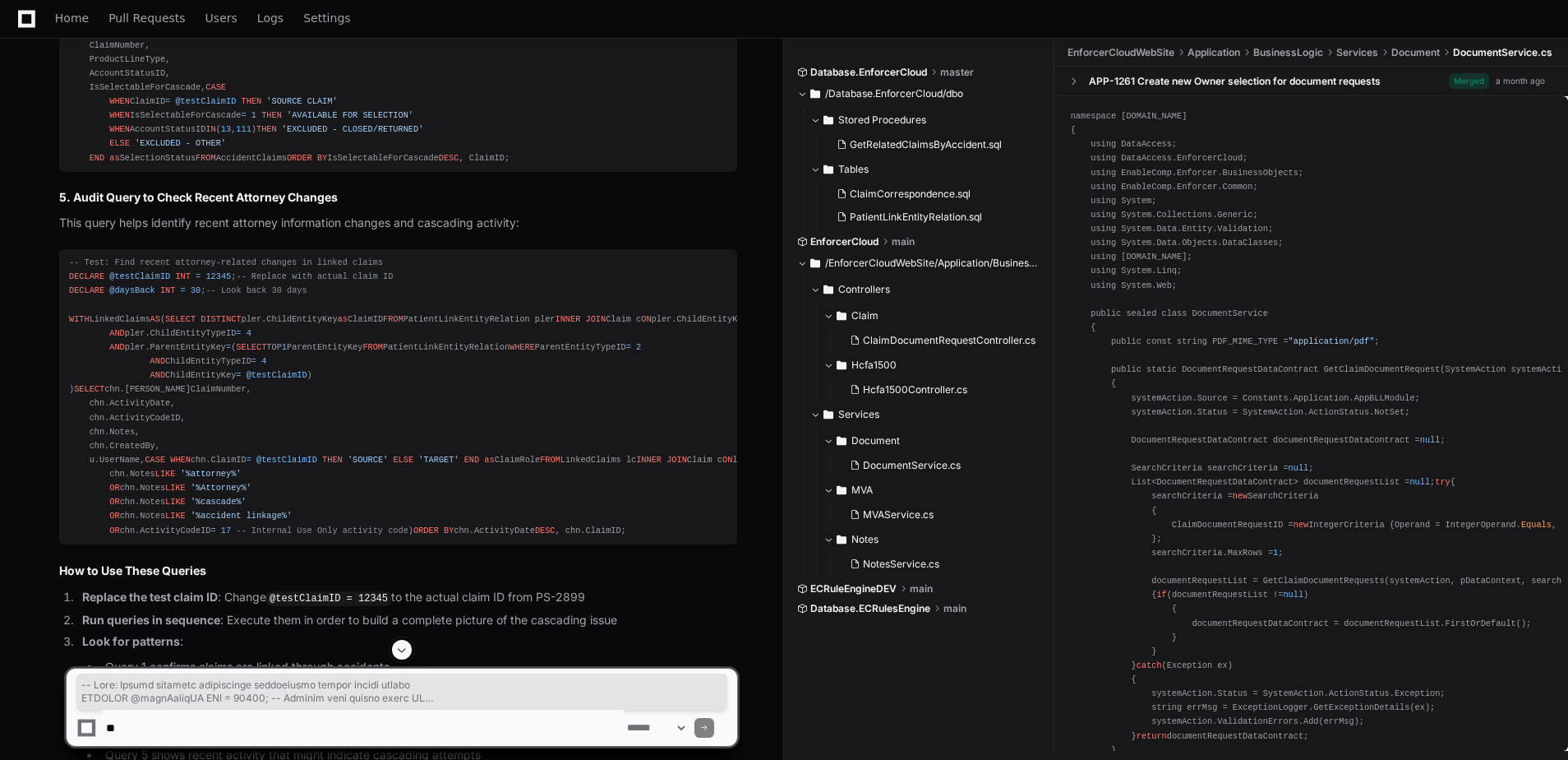
drag, startPoint x: 69, startPoint y: 214, endPoint x: 335, endPoint y: 547, distance: 426.2
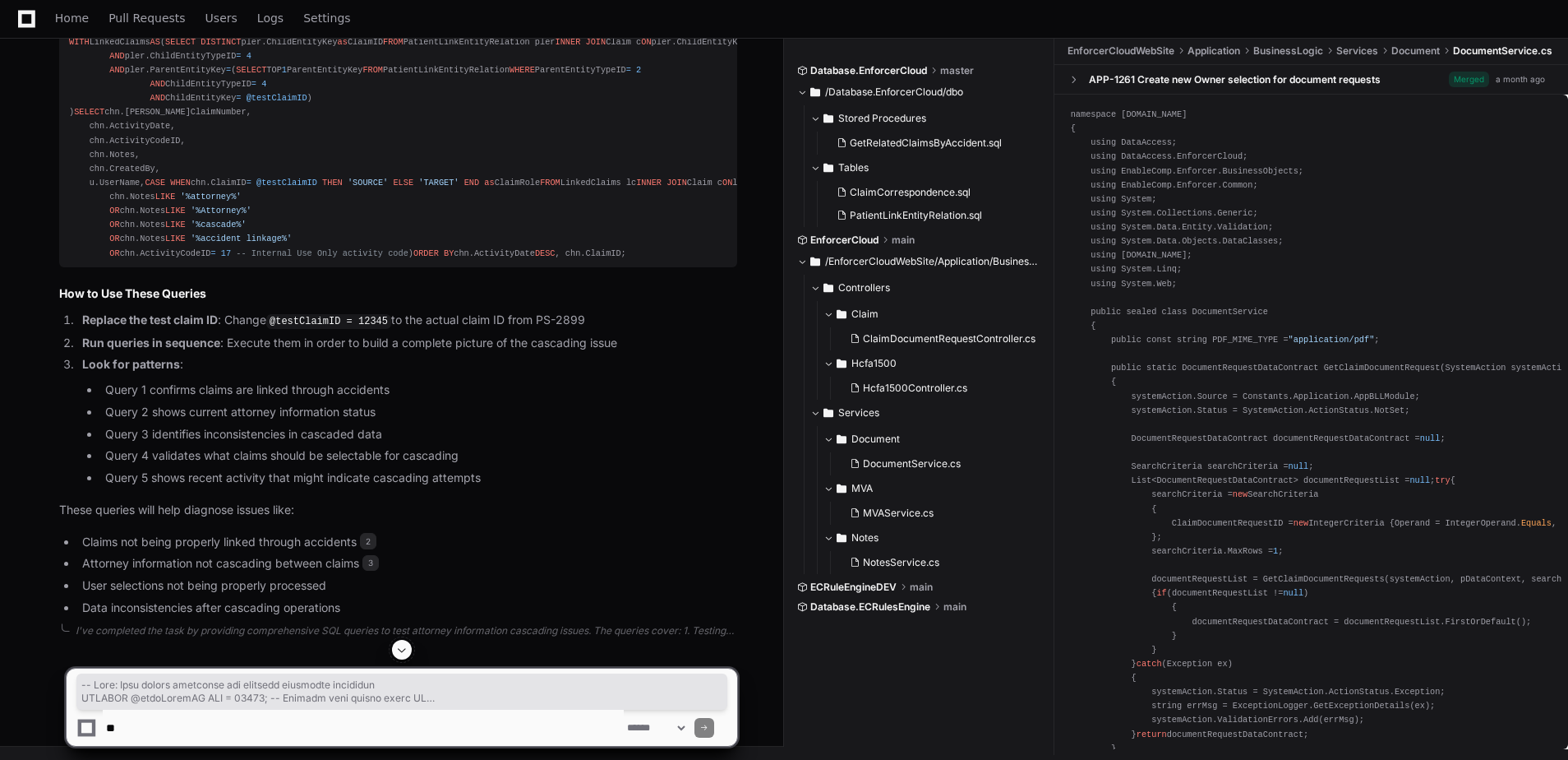
scroll to position [3714, 0]
drag, startPoint x: 68, startPoint y: 162, endPoint x: 338, endPoint y: 531, distance: 457.2
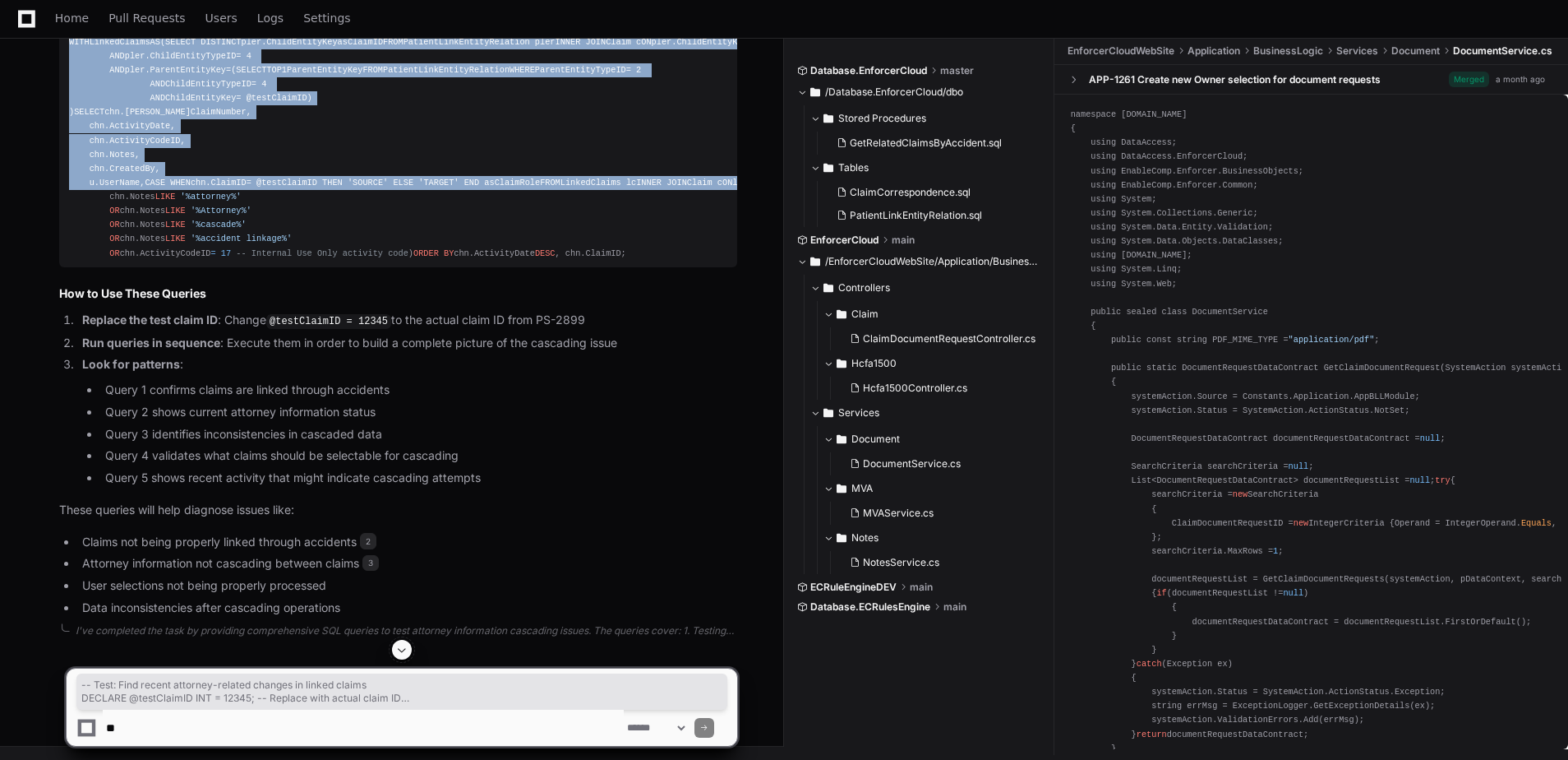
scroll to position [4289, 0]
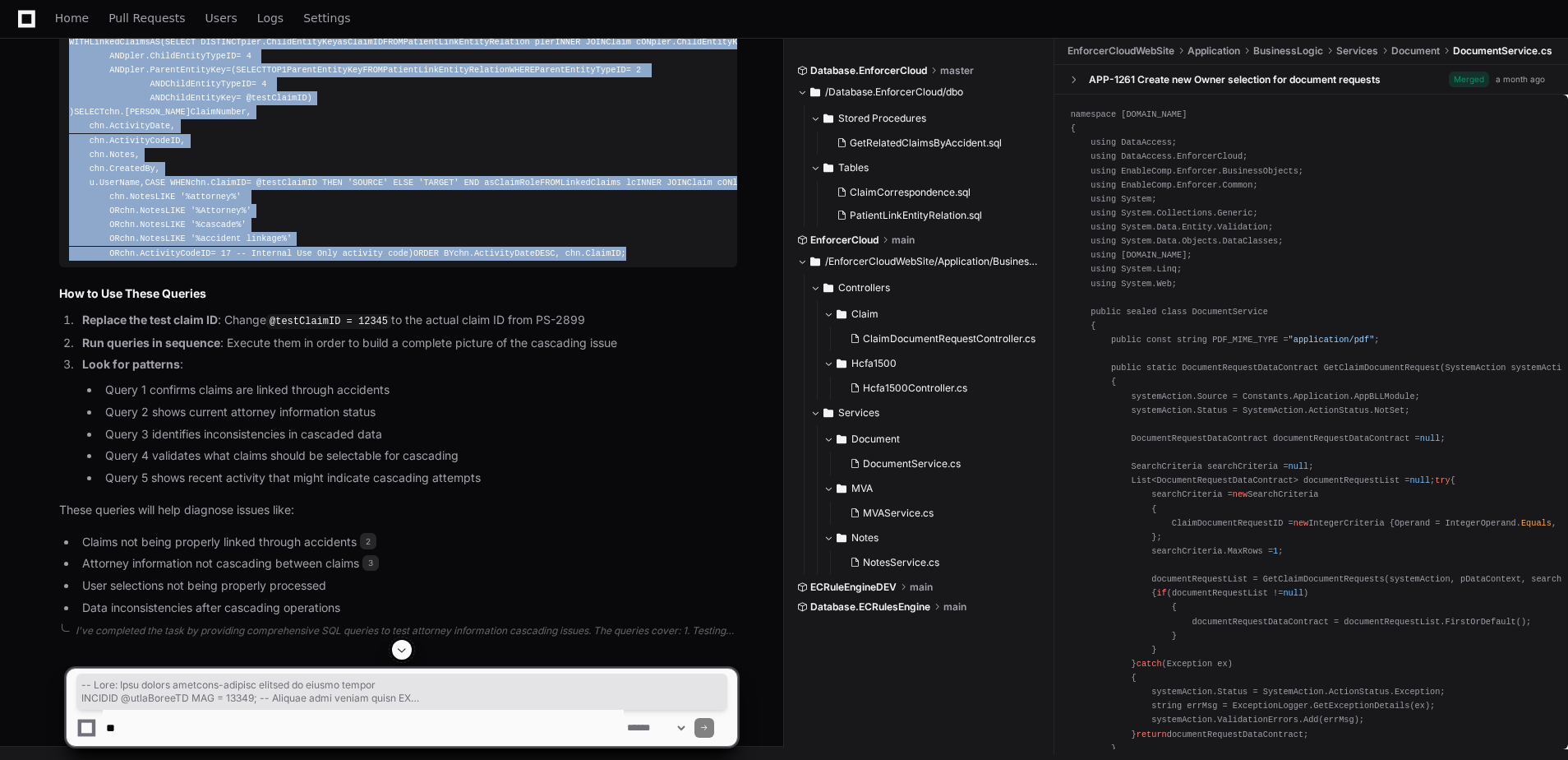
drag, startPoint x: 67, startPoint y: 212, endPoint x: 331, endPoint y: 603, distance: 471.8
click at [331, 267] on pre "-- Test: Find recent attorney-related changes in linked claims DECLARE @testCla…" at bounding box center [398, 119] width 678 height 296
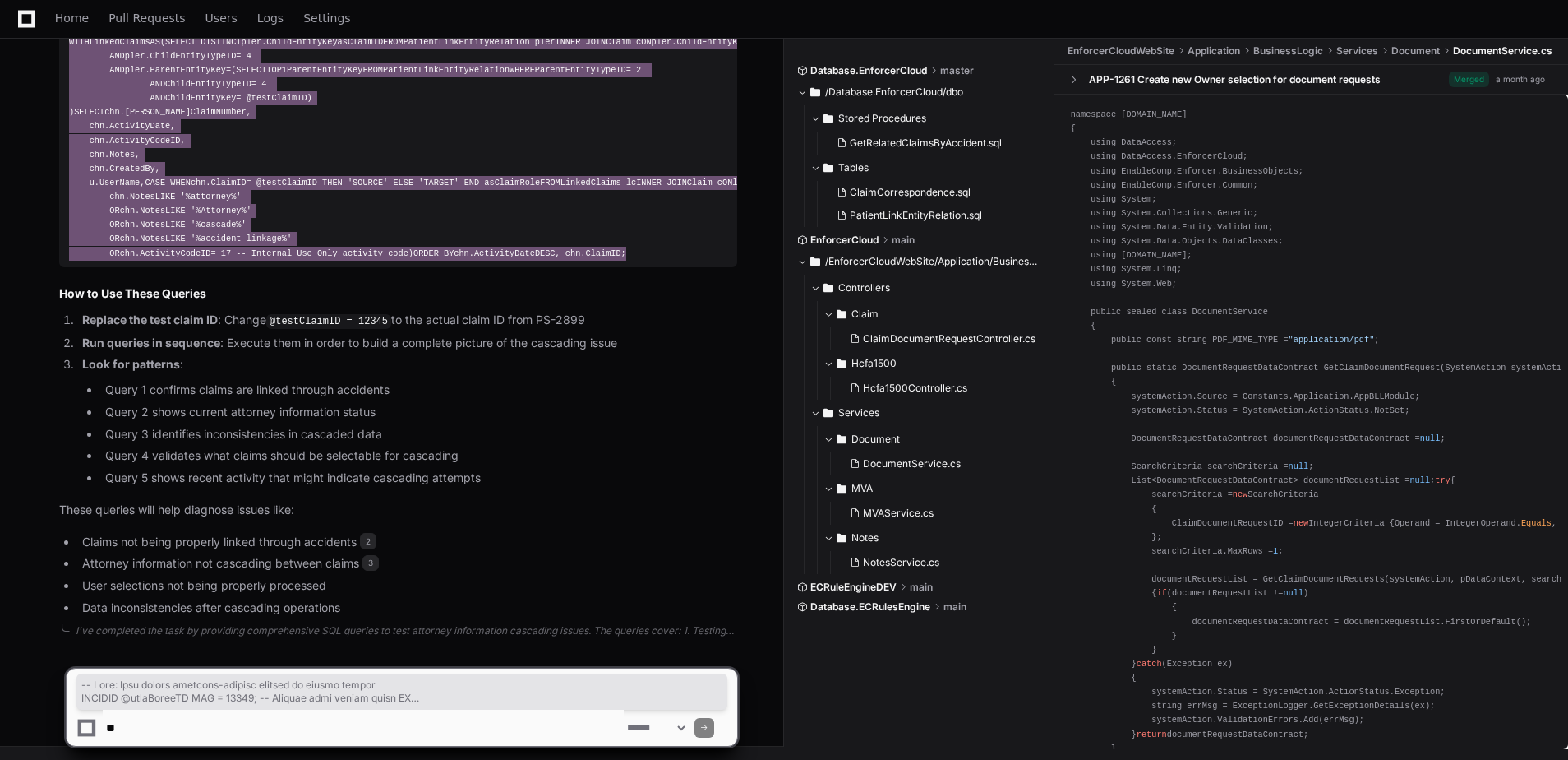
scroll to position [4634, 0]
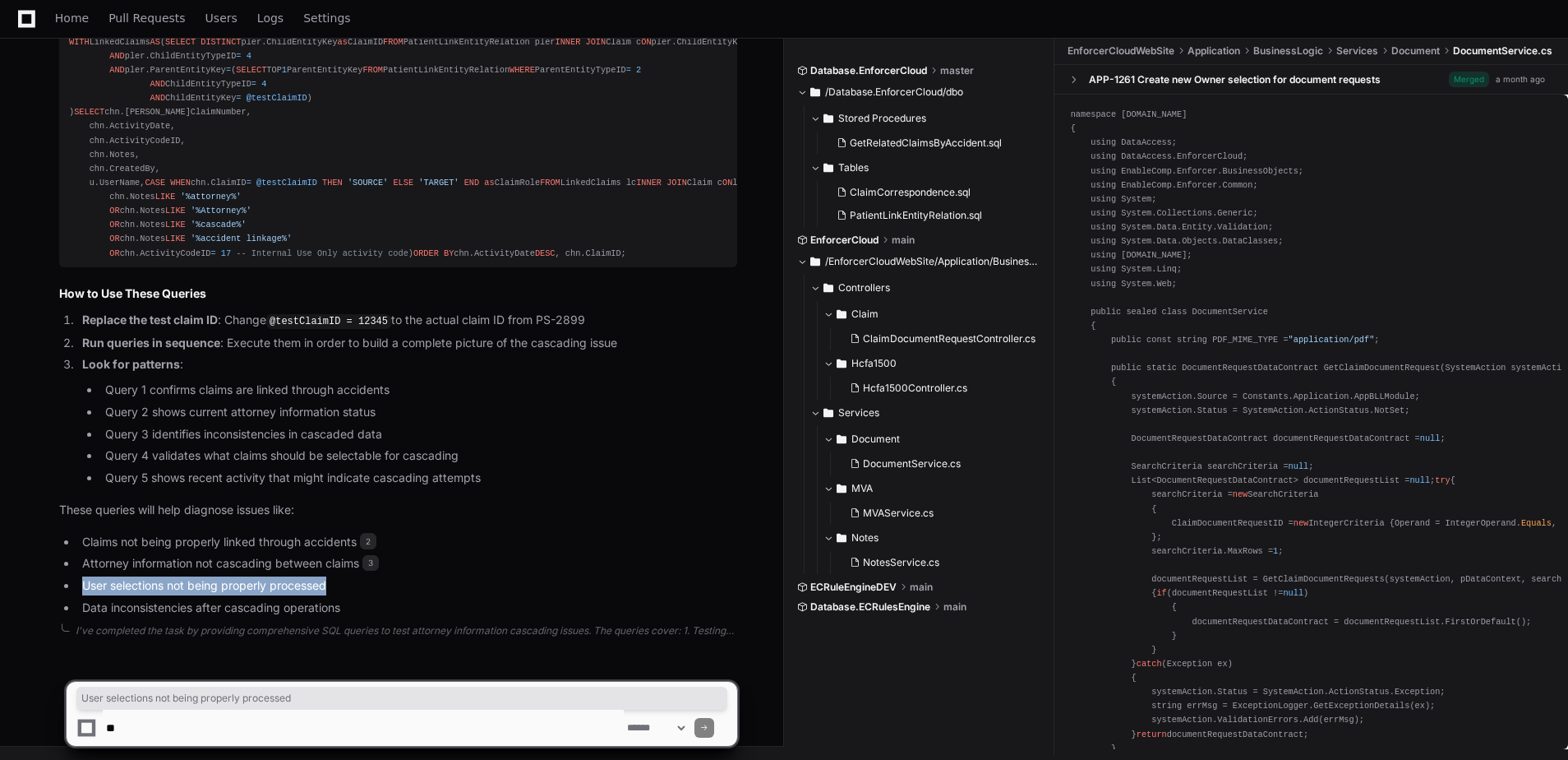
drag, startPoint x: 347, startPoint y: 583, endPoint x: 73, endPoint y: 588, distance: 274.0
click at [73, 588] on ul "Claims not being properly linked through accidents 2 Attorney information not c…" at bounding box center [398, 575] width 678 height 84
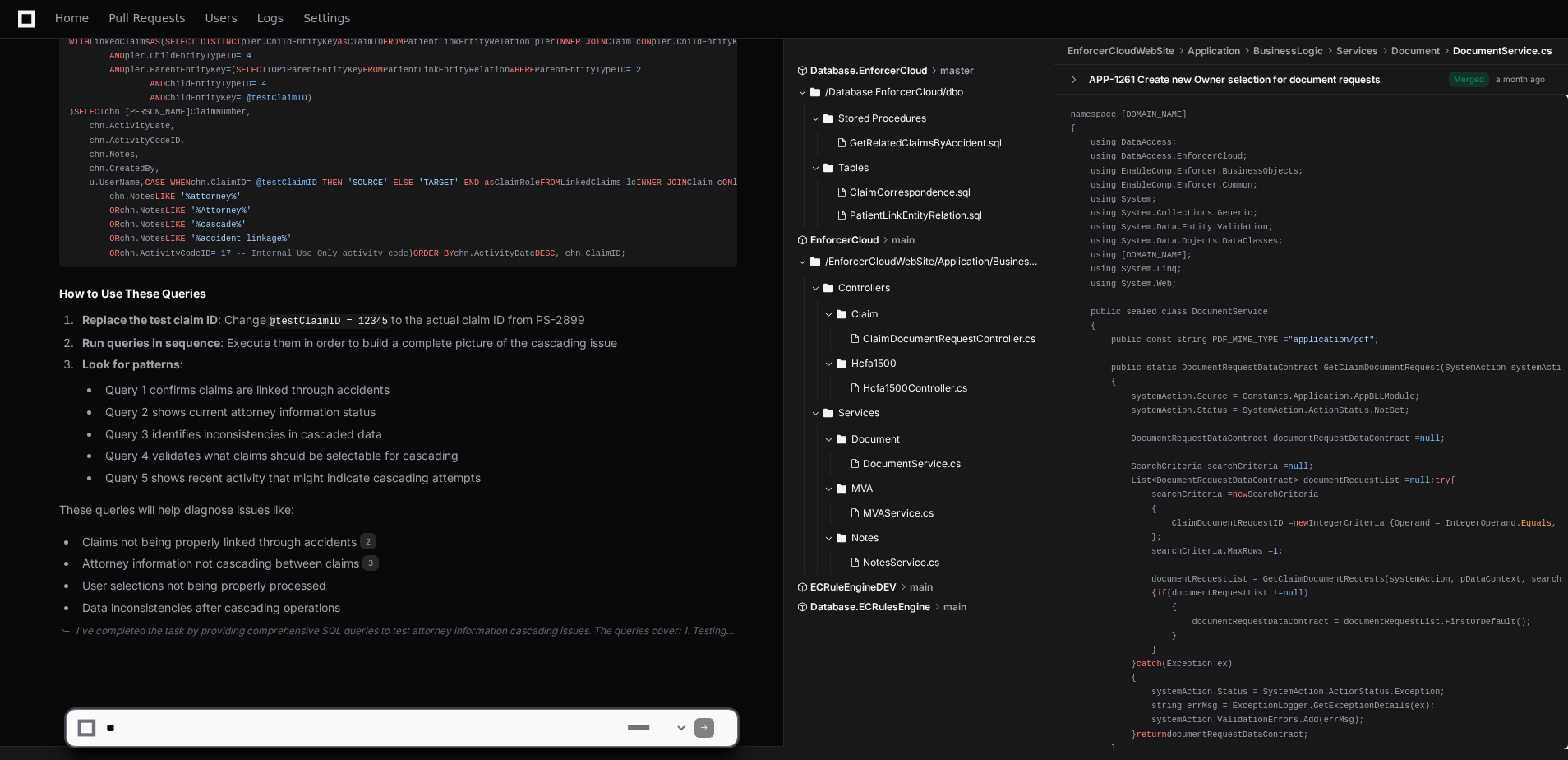
click at [463, 448] on li "Query 4 validates what claims should be selectable for cascading" at bounding box center [418, 456] width 637 height 19
click at [139, 730] on textarea at bounding box center [363, 727] width 520 height 37
type textarea "**********"
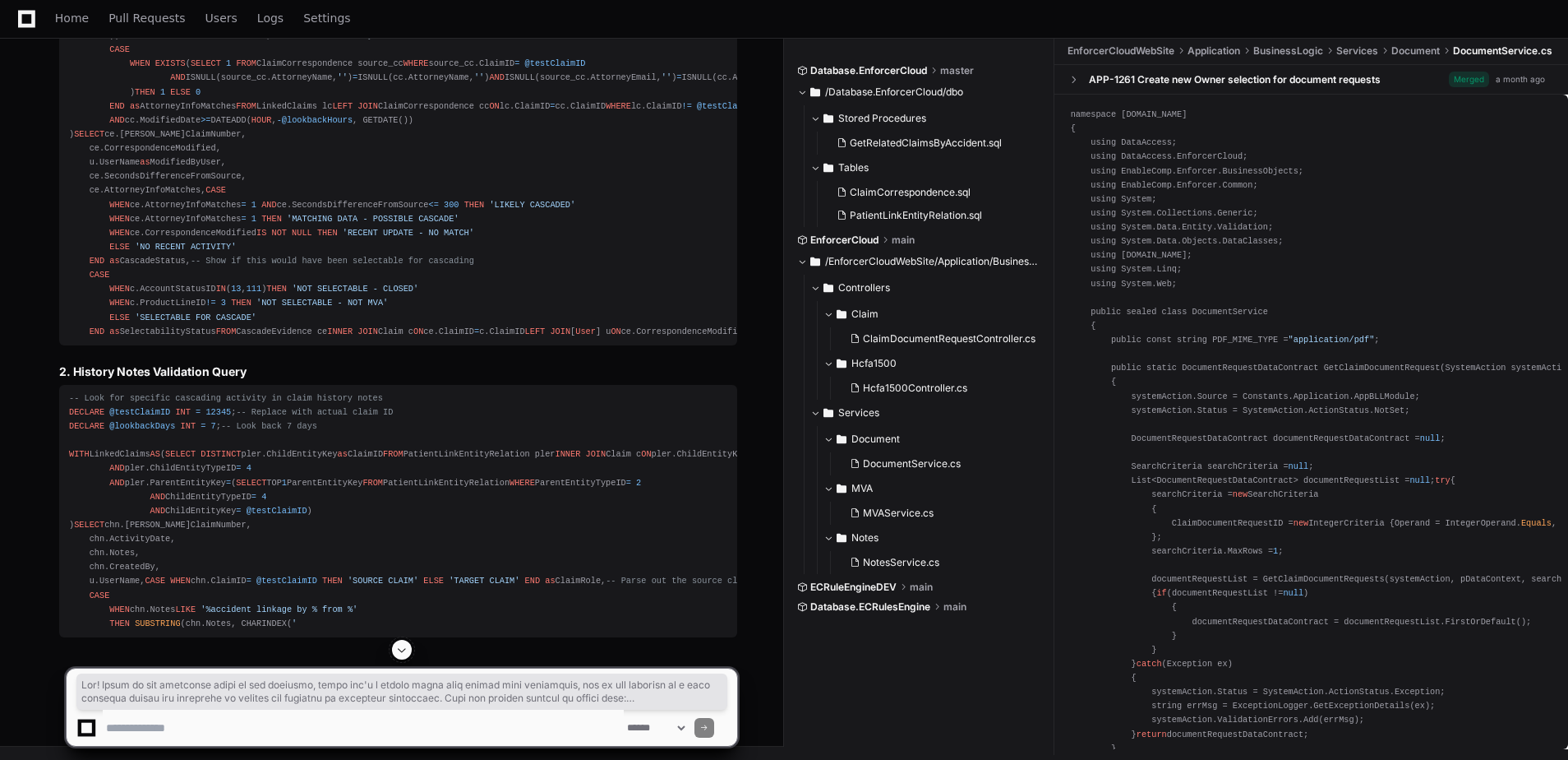
scroll to position [5451, 0]
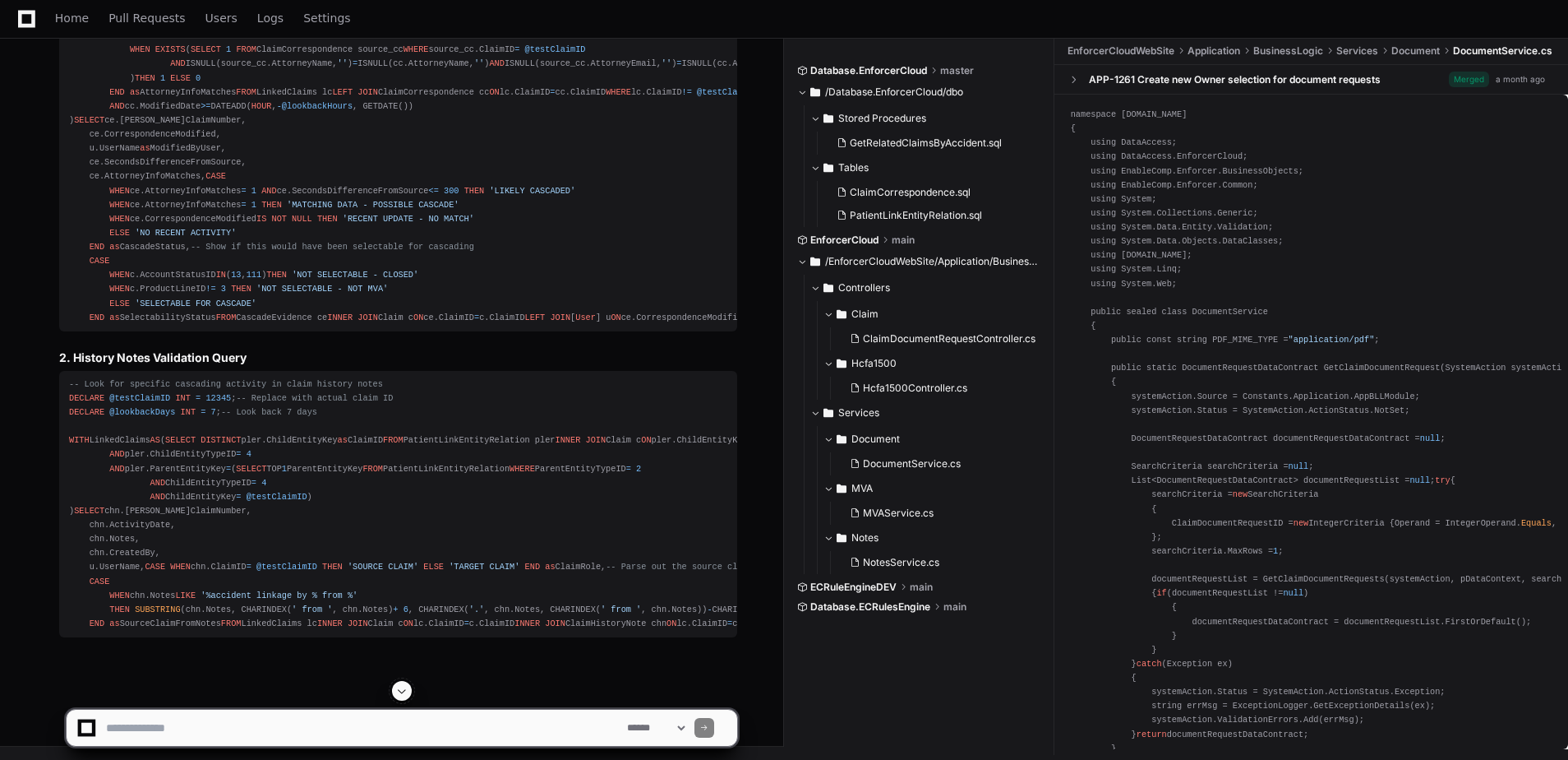
drag, startPoint x: 772, startPoint y: 222, endPoint x: 238, endPoint y: 384, distance: 558.0
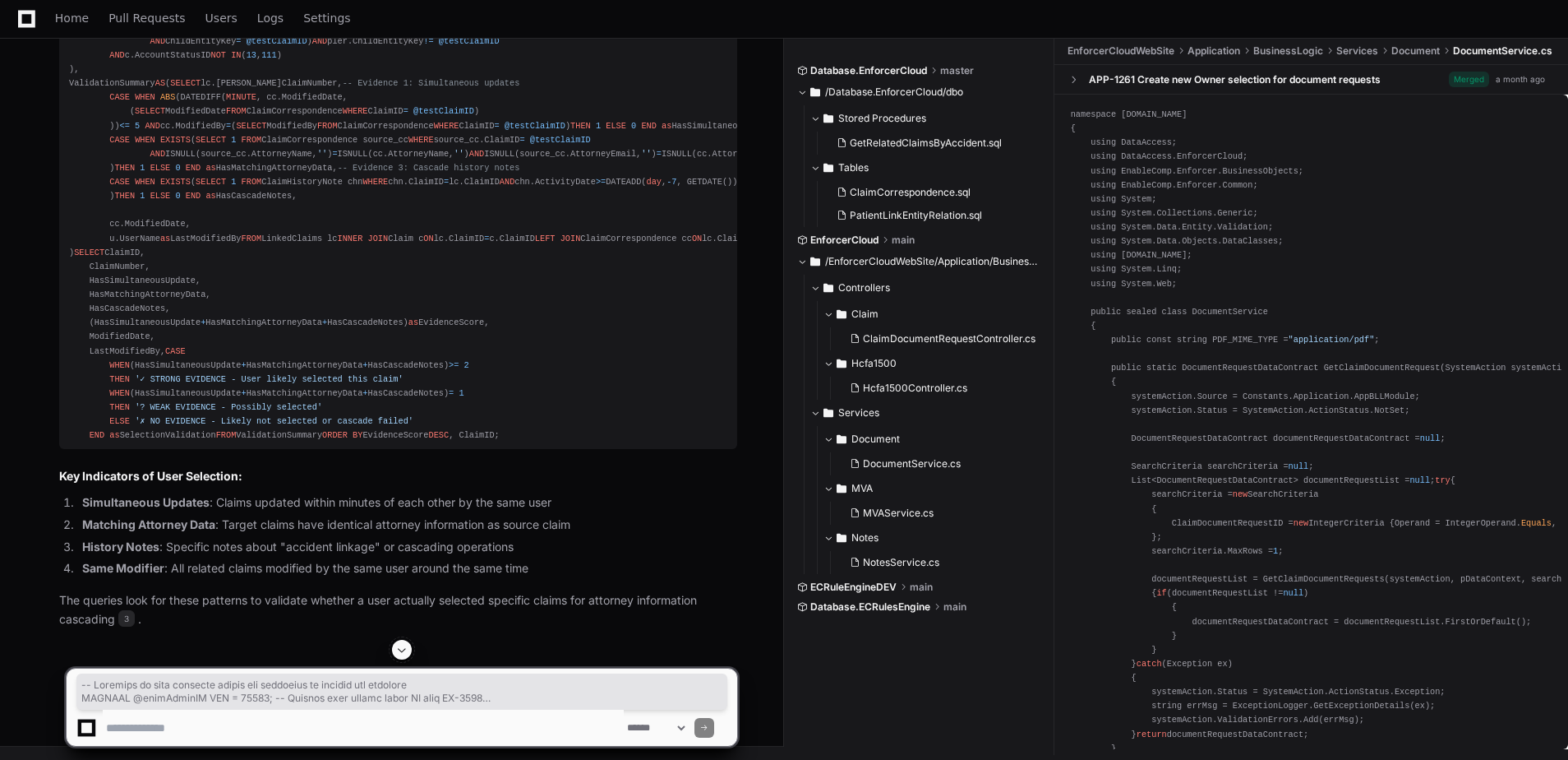
scroll to position [6100, 0]
drag, startPoint x: 68, startPoint y: 153, endPoint x: 358, endPoint y: 560, distance: 499.7
click at [221, 725] on textarea at bounding box center [363, 727] width 520 height 37
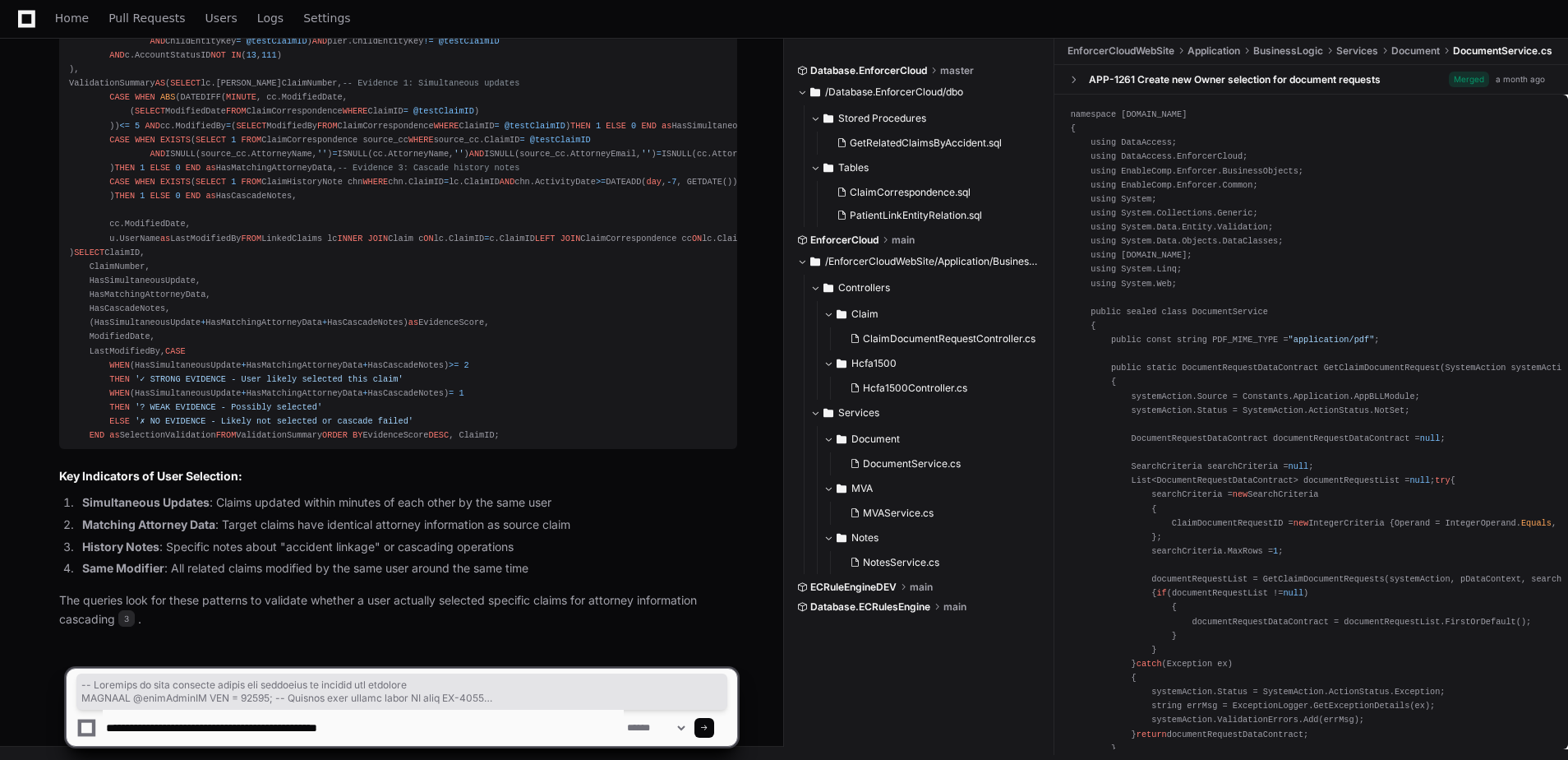
type textarea "**********"
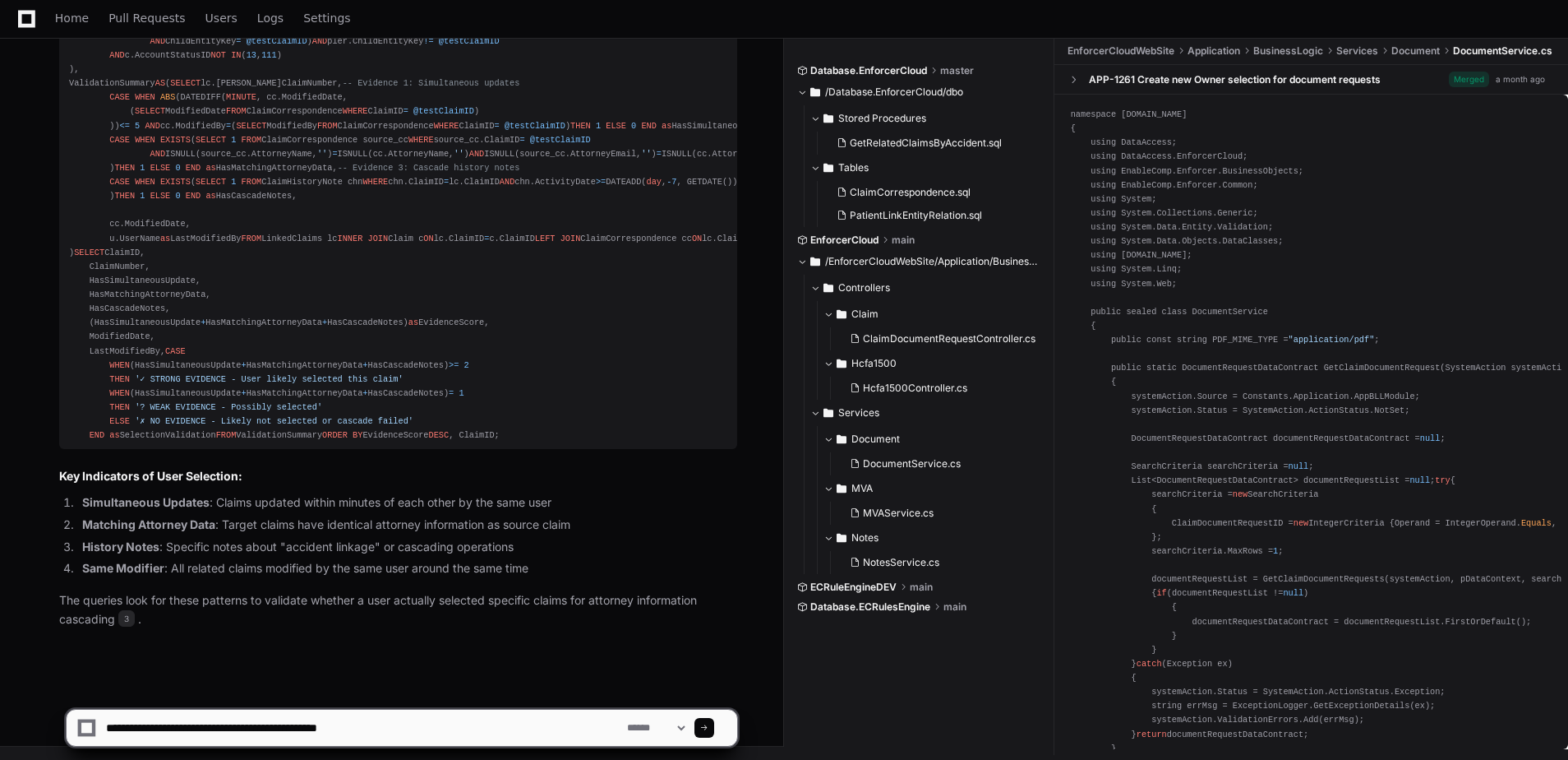
click at [708, 728] on span at bounding box center [703, 727] width 8 height 8
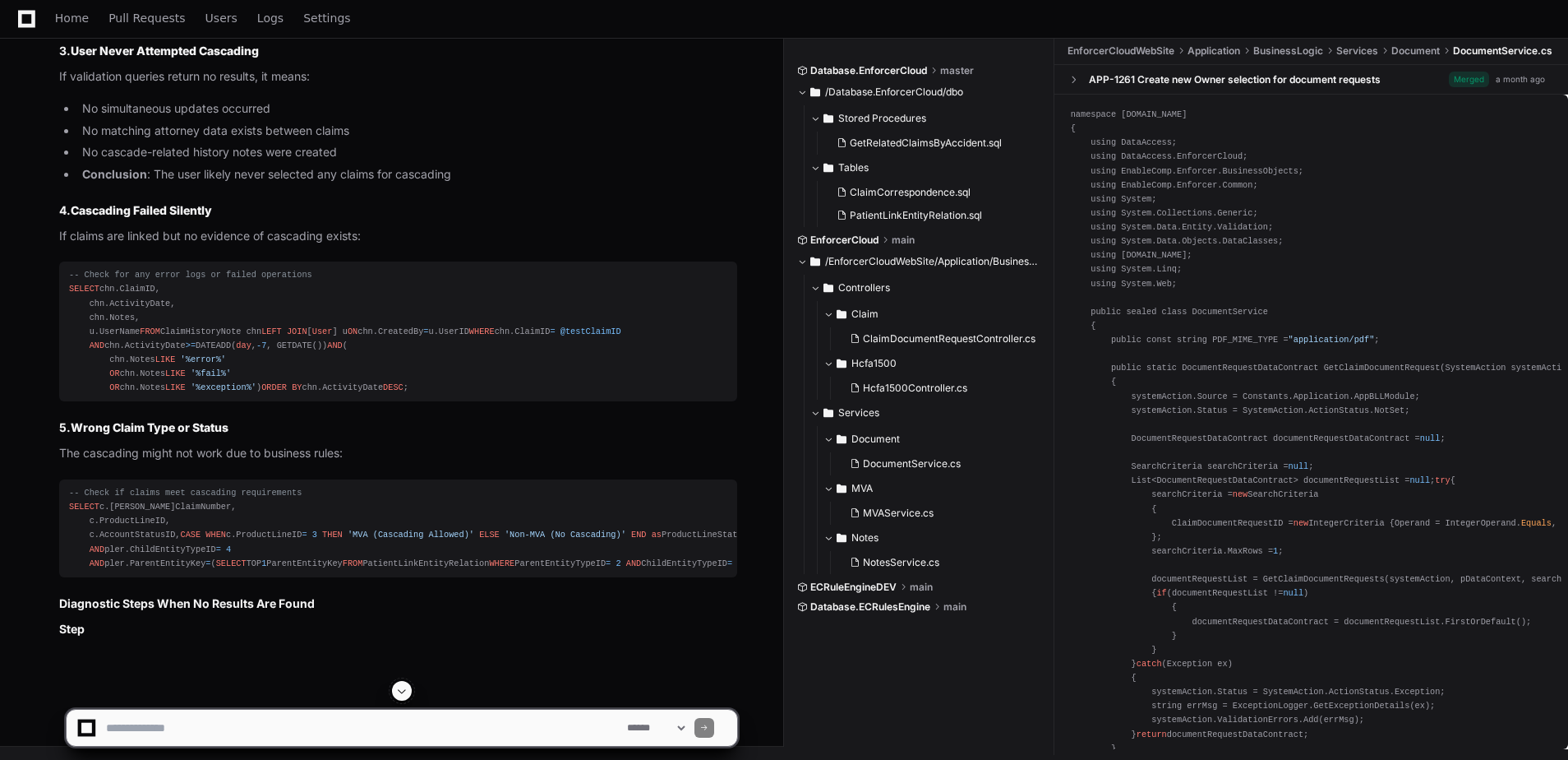
scroll to position [10453, 0]
